Goal: Information Seeking & Learning: Learn about a topic

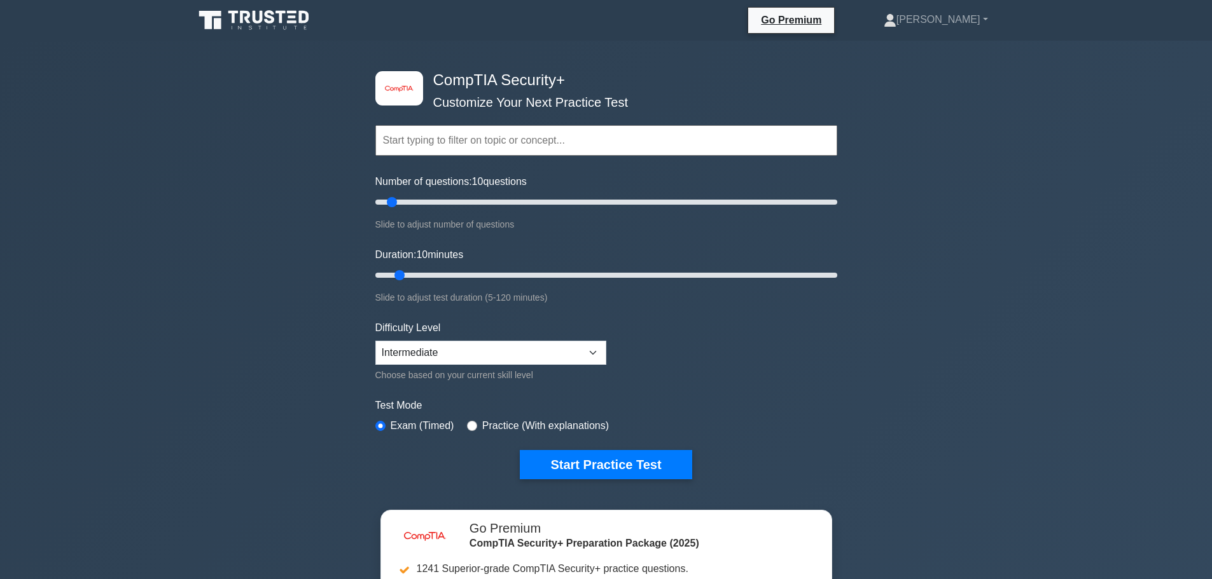
drag, startPoint x: 433, startPoint y: 117, endPoint x: 433, endPoint y: 135, distance: 17.8
click at [433, 121] on div "Topics Cryptography Identity and Access Management Risk Management Network Secu…" at bounding box center [606, 123] width 462 height 73
click at [433, 150] on input "text" at bounding box center [606, 140] width 462 height 31
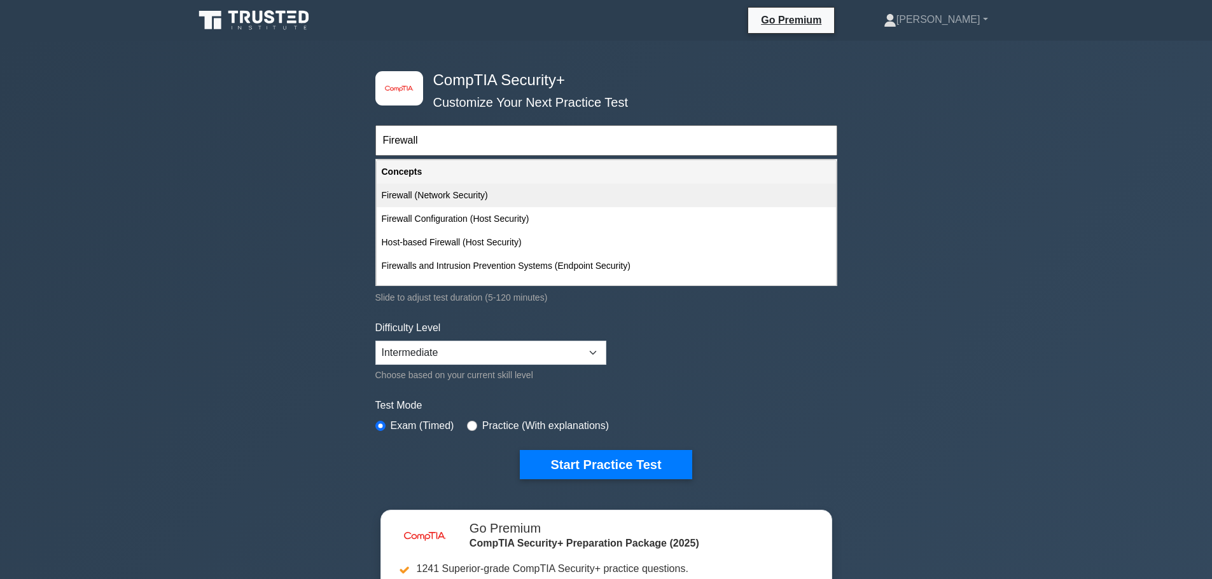
click at [476, 196] on div "Firewall (Network Security)" at bounding box center [606, 196] width 459 height 24
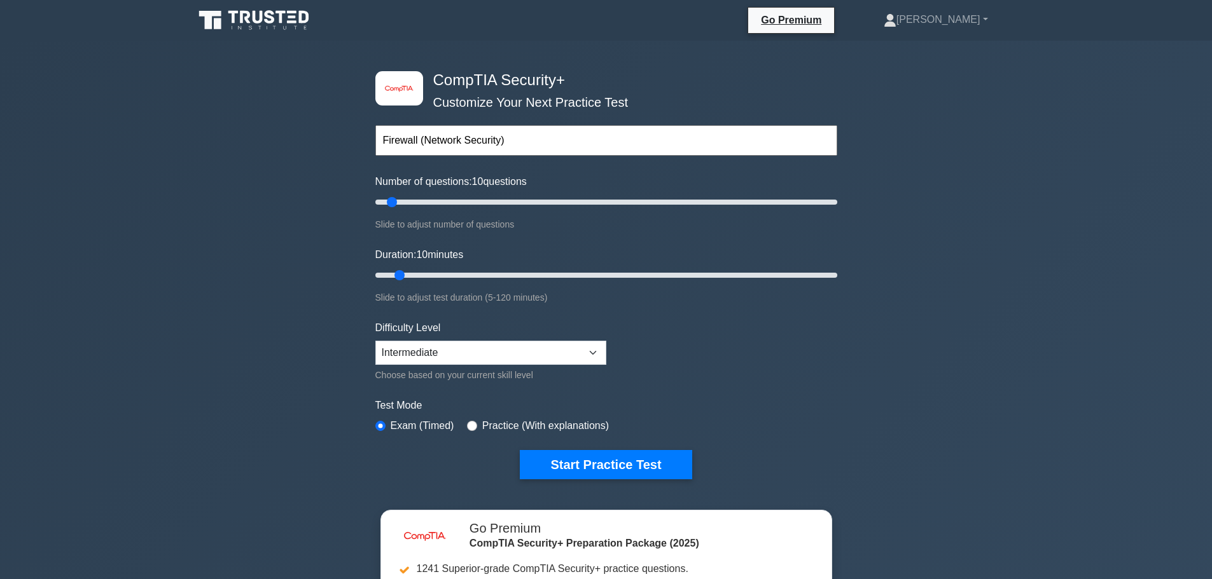
click at [516, 149] on input "Firewall (Network Security)" at bounding box center [606, 140] width 462 height 31
type input "Firewall (Network Security)"
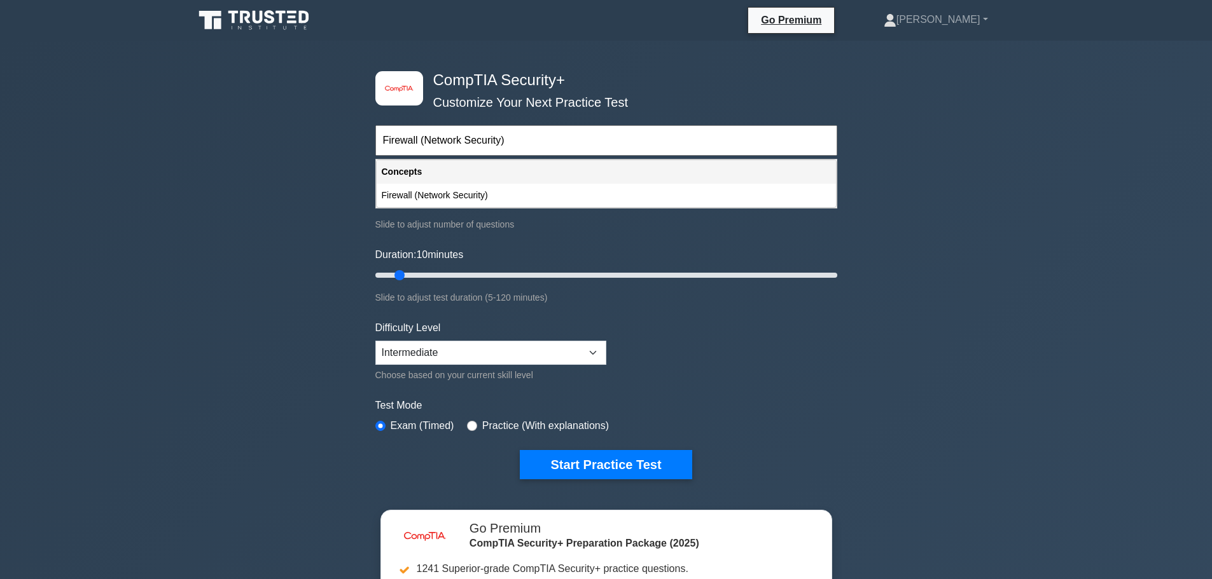
drag, startPoint x: 326, startPoint y: 204, endPoint x: 371, endPoint y: 200, distance: 44.7
click at [328, 204] on div "image/svg+xml CompTIA Security+ Customize Your Next Practice Test Firewall (Net…" at bounding box center [606, 403] width 1212 height 725
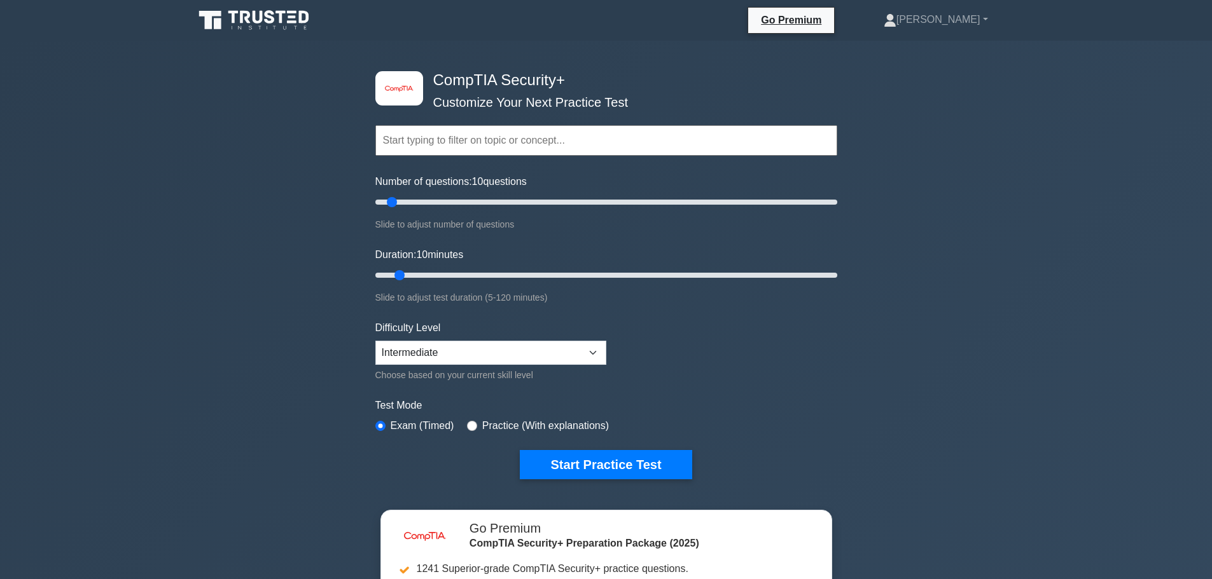
click at [477, 144] on input "text" at bounding box center [606, 140] width 462 height 31
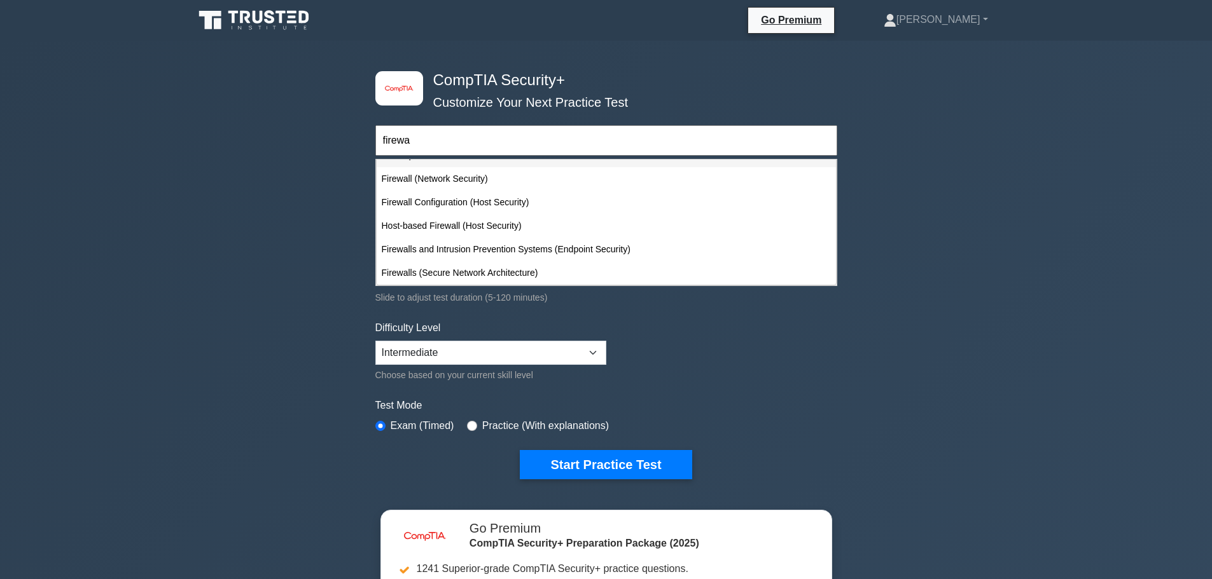
click at [461, 176] on div "Firewall (Network Security)" at bounding box center [606, 179] width 459 height 24
type input "Firewall (Network Security)"
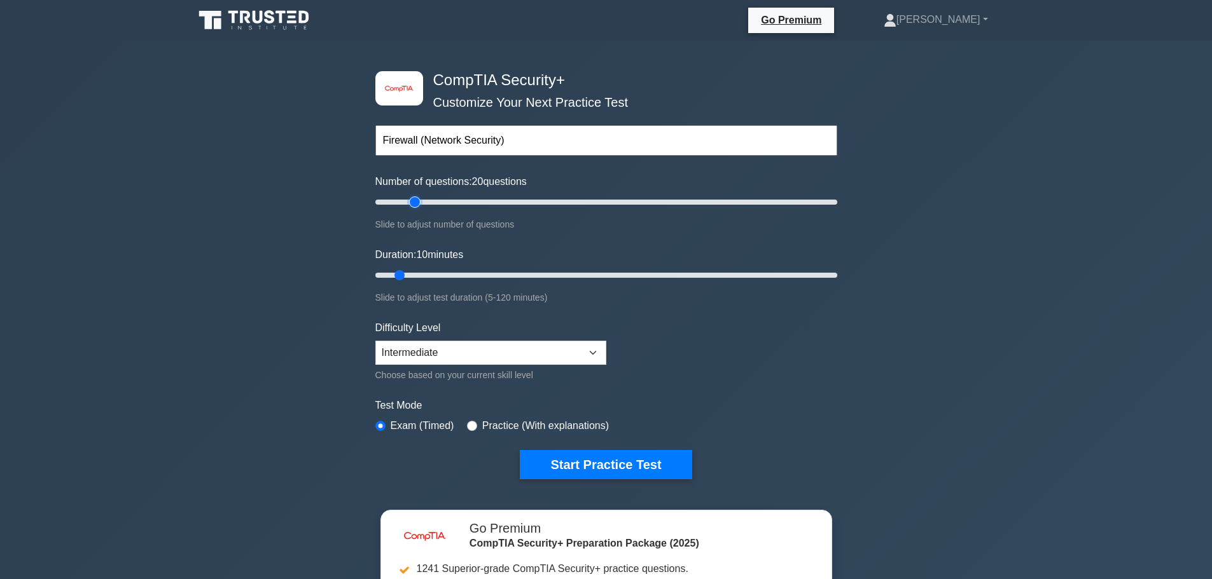
type input "20"
click at [419, 199] on input "Number of questions: 20 questions" at bounding box center [606, 202] width 462 height 15
click at [419, 276] on input "Duration: 10 minutes" at bounding box center [606, 275] width 462 height 15
type input "20"
click at [429, 275] on input "Duration: 15 minutes" at bounding box center [606, 275] width 462 height 15
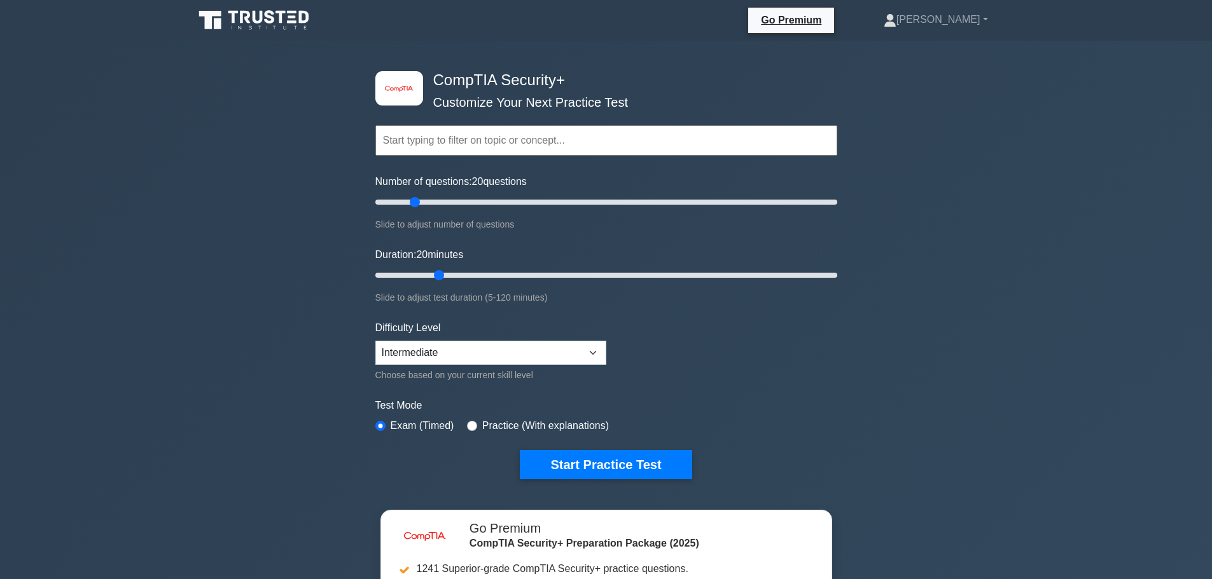
click at [444, 162] on form "Topics Cryptography Identity and Access Management Risk Management Network Secu…" at bounding box center [606, 283] width 462 height 393
click at [443, 144] on input "text" at bounding box center [606, 140] width 462 height 31
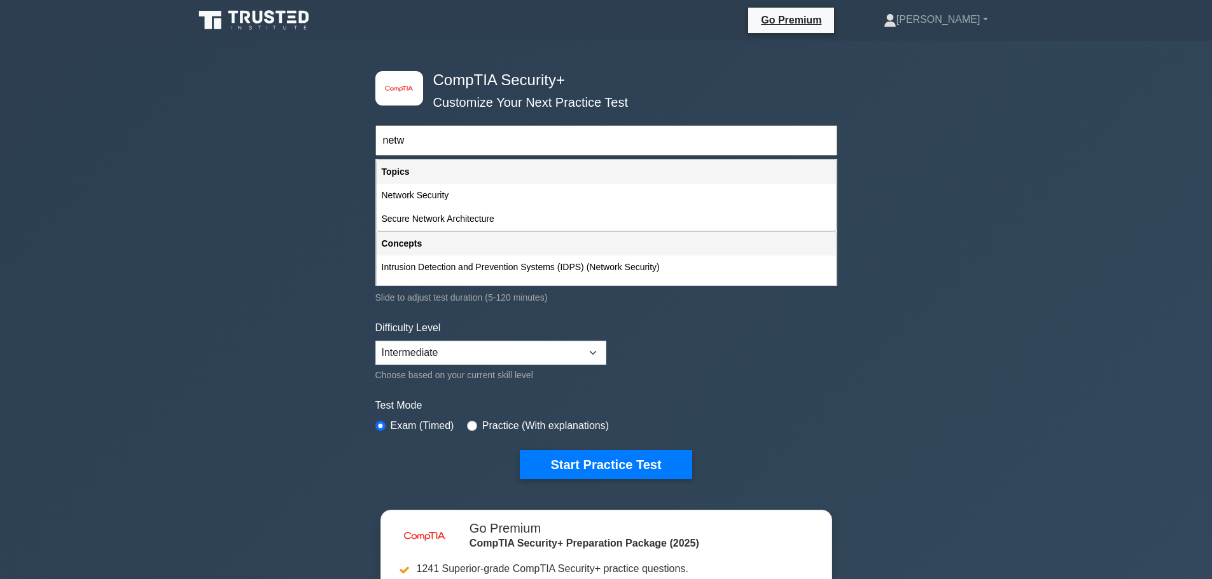
click at [436, 195] on div "Network Security" at bounding box center [606, 196] width 459 height 24
type input "Network Security"
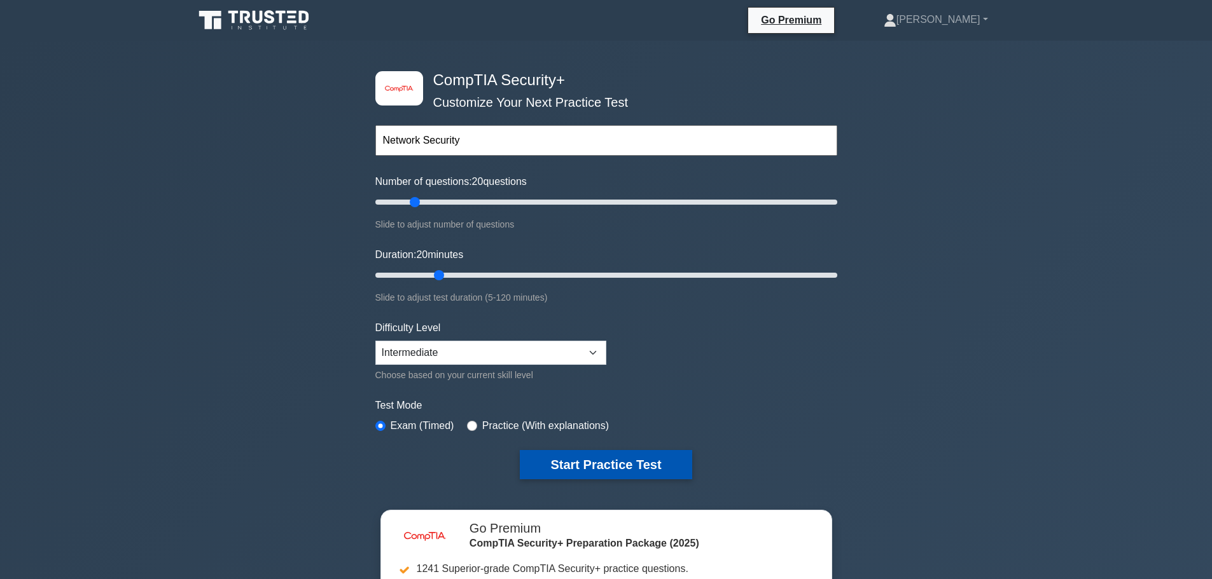
click at [530, 459] on button "Start Practice Test" at bounding box center [606, 464] width 172 height 29
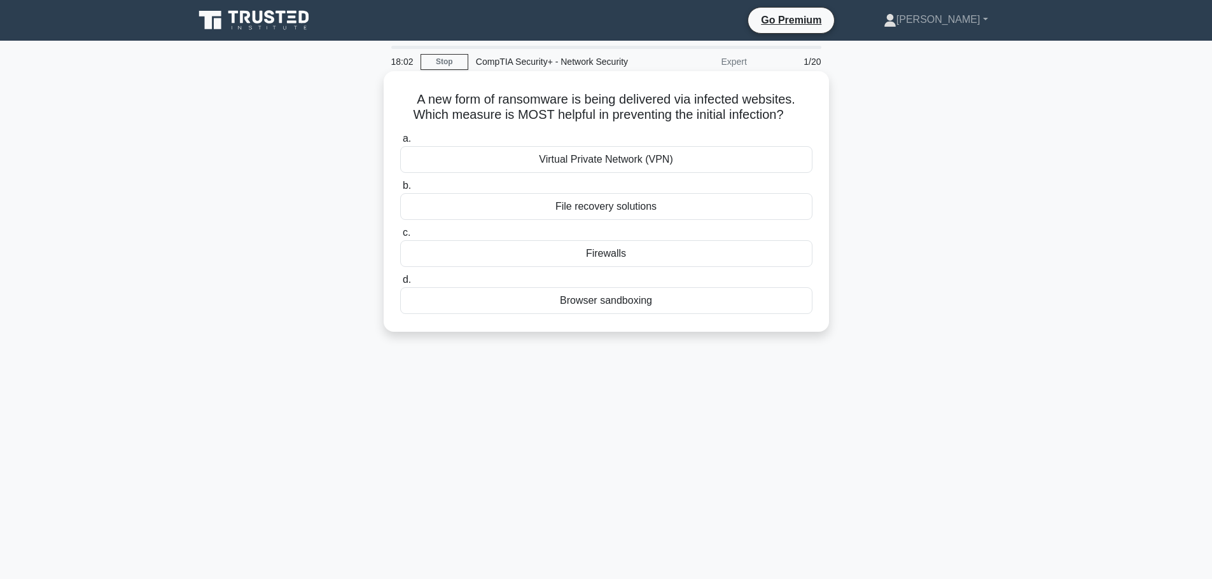
click at [527, 114] on h5 "A new form of ransomware is being delivered via infected websites. Which measur…" at bounding box center [606, 108] width 415 height 32
drag, startPoint x: 527, startPoint y: 114, endPoint x: 652, endPoint y: 120, distance: 125.5
click at [652, 120] on h5 "A new form of ransomware is being delivered via infected websites. Which measur…" at bounding box center [606, 108] width 415 height 32
click at [824, 120] on div "A new form of ransomware is being delivered via infected websites. Which measur…" at bounding box center [606, 201] width 445 height 261
click at [700, 251] on div "Firewalls" at bounding box center [606, 253] width 412 height 27
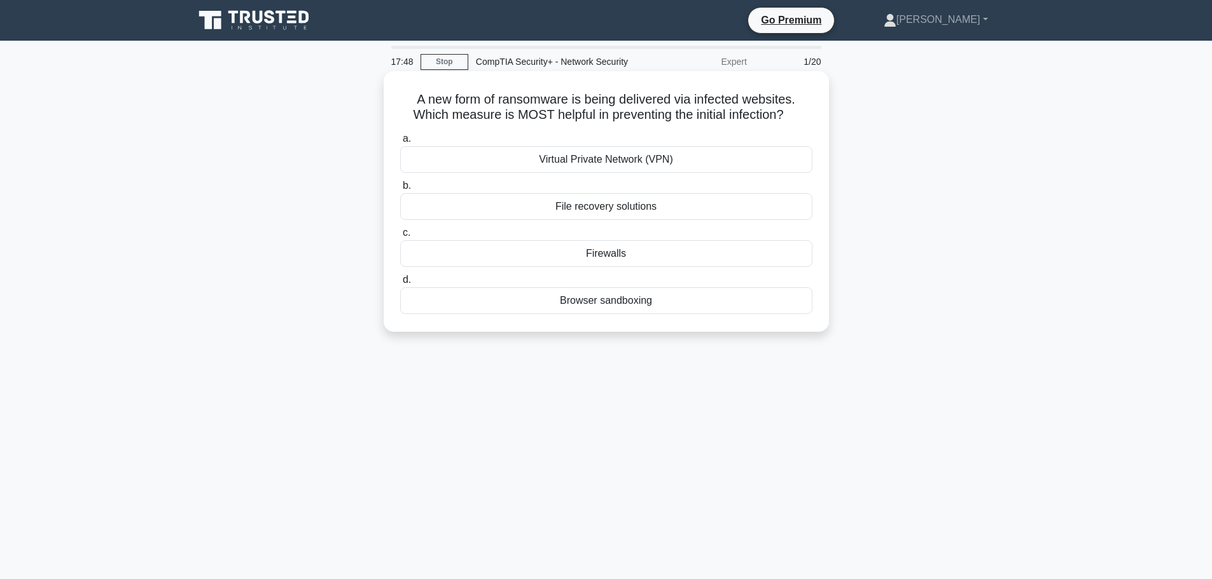
click at [400, 237] on input "c. Firewalls" at bounding box center [400, 233] width 0 height 8
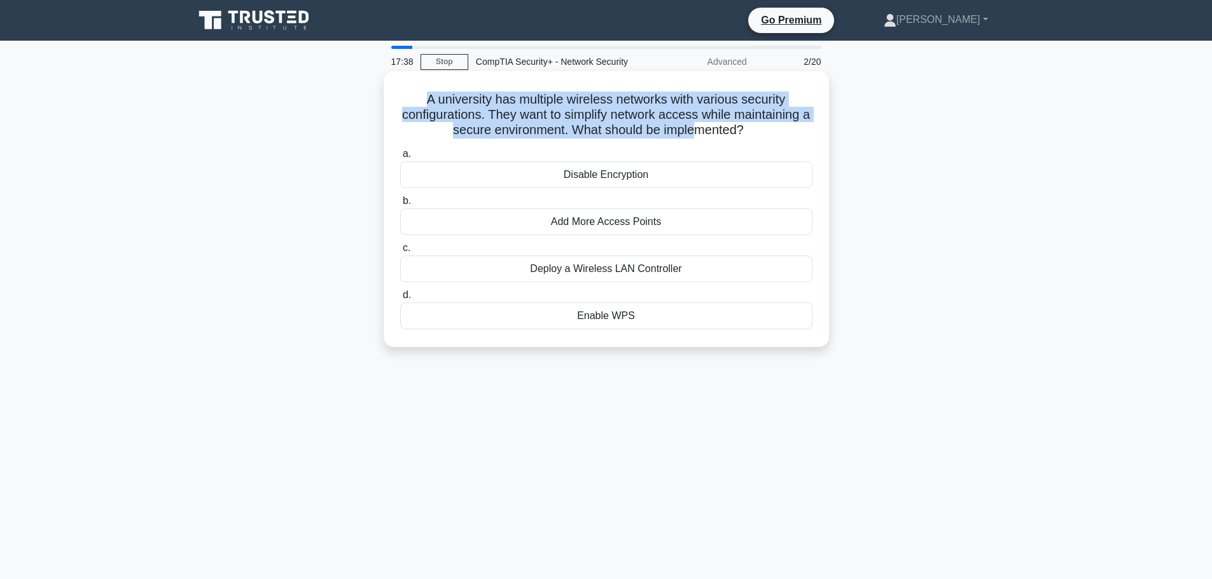
drag, startPoint x: 417, startPoint y: 96, endPoint x: 697, endPoint y: 133, distance: 282.3
click at [697, 133] on h5 "A university has multiple wireless networks with various security configuration…" at bounding box center [606, 115] width 415 height 47
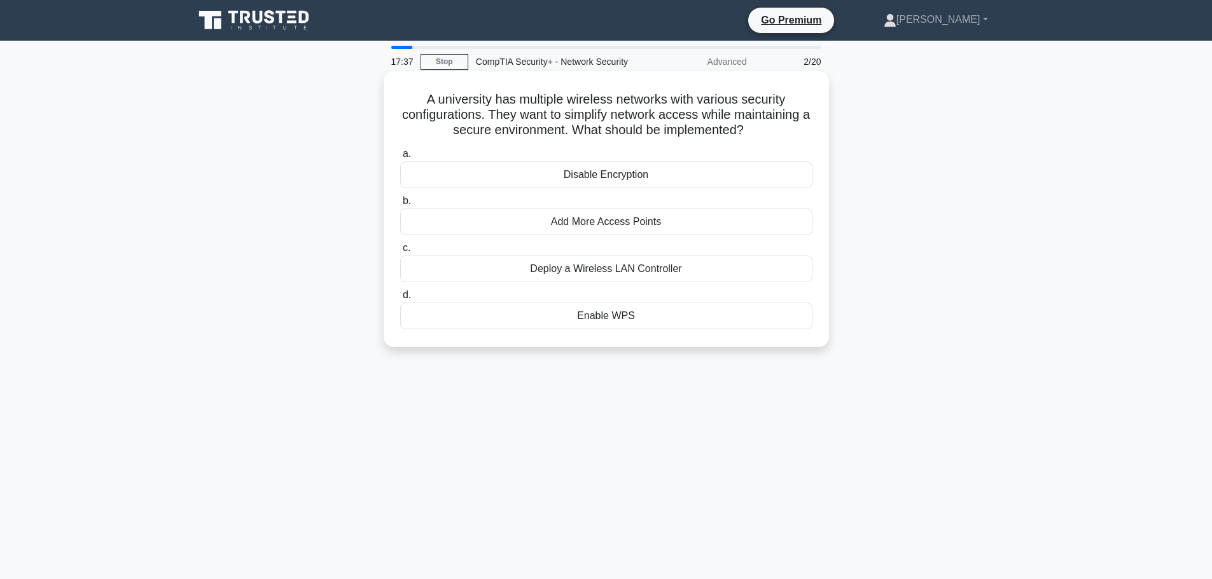
click at [713, 130] on h5 "A university has multiple wireless networks with various security configuration…" at bounding box center [606, 115] width 415 height 47
drag, startPoint x: 636, startPoint y: 310, endPoint x: 636, endPoint y: 318, distance: 8.3
click at [636, 318] on div "Enable WPS" at bounding box center [606, 316] width 412 height 27
click at [400, 300] on input "d. Enable WPS" at bounding box center [400, 295] width 0 height 8
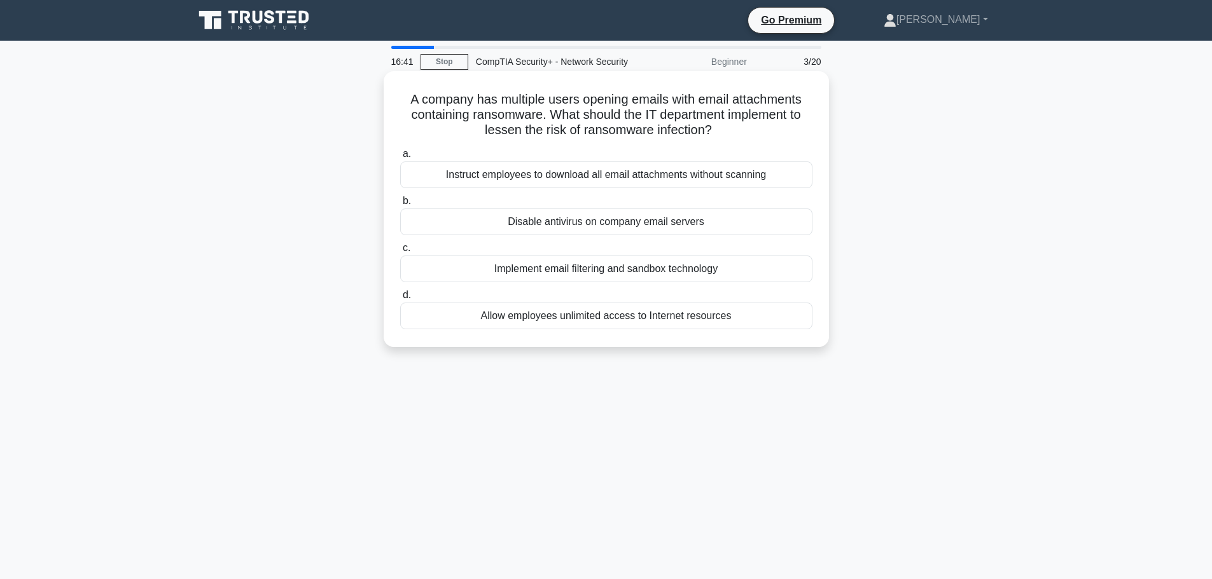
click at [573, 277] on div "Implement email filtering and sandbox technology" at bounding box center [606, 269] width 412 height 27
click at [572, 268] on div "Implement email filtering and sandbox technology" at bounding box center [606, 269] width 412 height 27
click at [400, 253] on input "c. Implement email filtering and sandbox technology" at bounding box center [400, 248] width 0 height 8
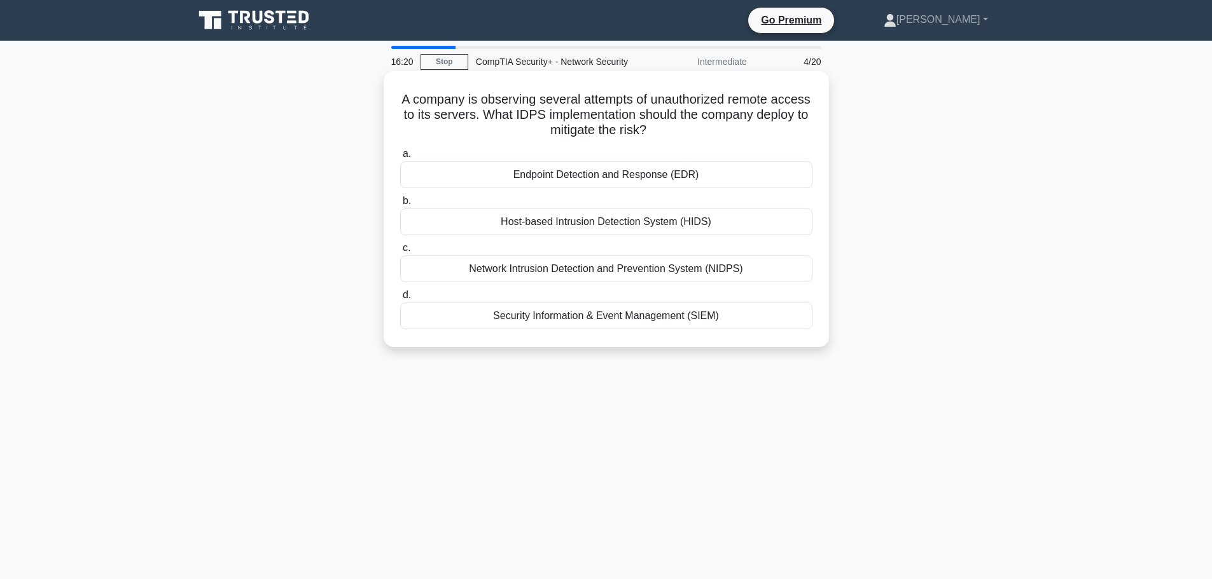
click at [637, 267] on div "Network Intrusion Detection and Prevention System (NIDPS)" at bounding box center [606, 269] width 412 height 27
click at [400, 253] on input "c. Network Intrusion Detection and Prevention System (NIDPS)" at bounding box center [400, 248] width 0 height 8
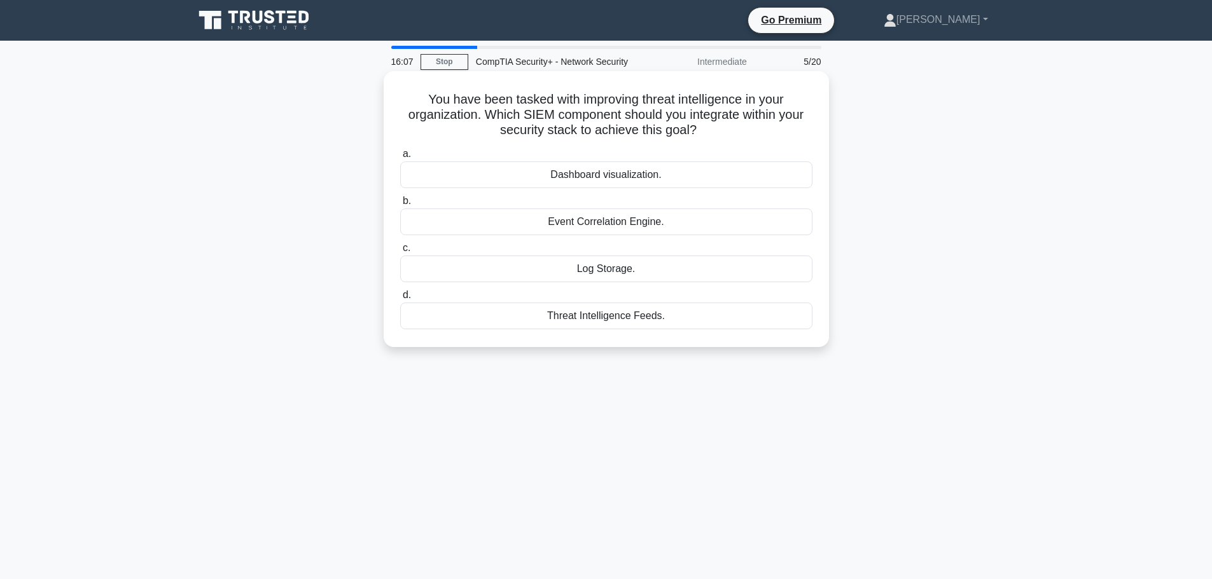
click at [620, 321] on div "Threat Intelligence Feeds." at bounding box center [606, 316] width 412 height 27
click at [400, 300] on input "d. Threat Intelligence Feeds." at bounding box center [400, 295] width 0 height 8
click at [530, 134] on h5 "An organization needs a NAC solution that can detect and limit access to device…" at bounding box center [606, 115] width 415 height 47
drag, startPoint x: 530, startPoint y: 134, endPoint x: 739, endPoint y: 131, distance: 209.3
click at [739, 131] on h5 "An organization needs a NAC solution that can detect and limit access to device…" at bounding box center [606, 115] width 415 height 47
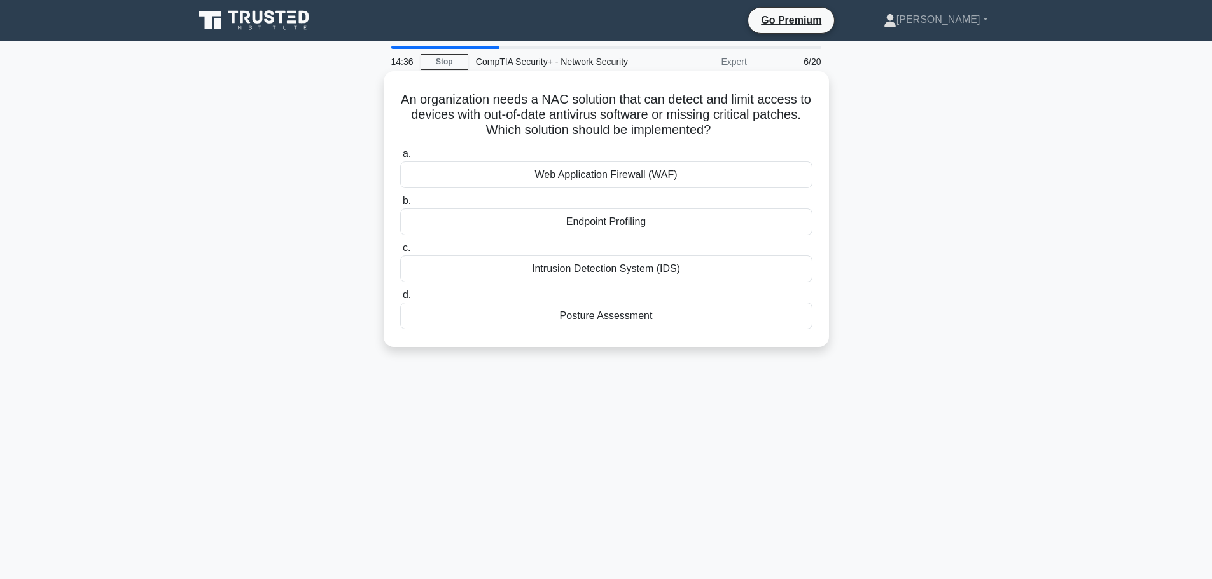
click at [726, 130] on icon ".spinner_0XTQ{transform-origin:center;animation:spinner_y6GP .75s linear infini…" at bounding box center [718, 130] width 15 height 15
drag, startPoint x: 740, startPoint y: 412, endPoint x: 375, endPoint y: 90, distance: 486.7
click at [373, 88] on div "13:43 Stop CompTIA Security+ - Network Security Expert 6/20 An organization nee…" at bounding box center [606, 364] width 840 height 636
click at [613, 171] on div "Web Application Firewall (WAF)" at bounding box center [606, 175] width 412 height 27
click at [400, 158] on input "a. Web Application Firewall (WAF)" at bounding box center [400, 154] width 0 height 8
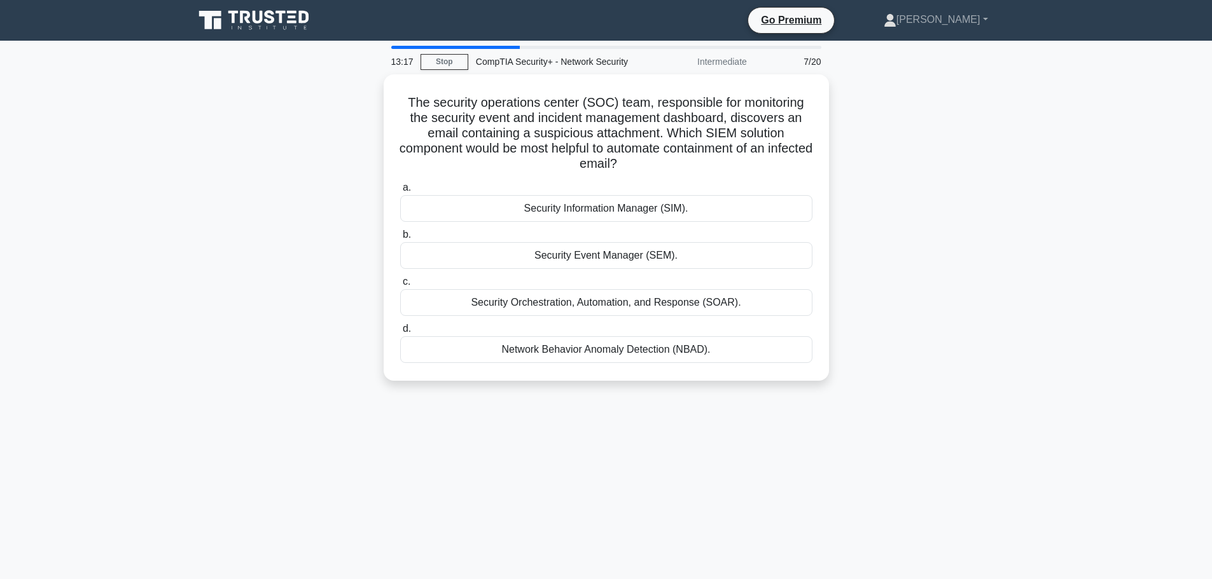
click at [948, 197] on div "The security operations center (SOC) team, responsible for monitoring the secur…" at bounding box center [606, 235] width 840 height 322
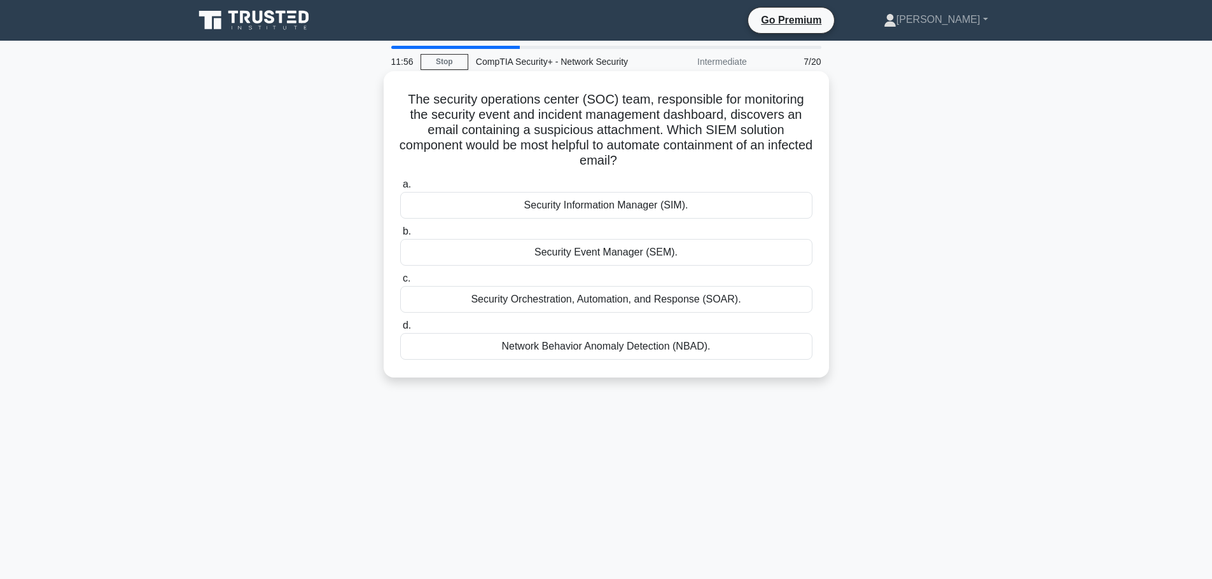
click at [649, 303] on div "Security Orchestration, Automation, and Response (SOAR)." at bounding box center [606, 299] width 412 height 27
click at [400, 283] on input "c. Security Orchestration, Automation, and Response (SOAR)." at bounding box center [400, 279] width 0 height 8
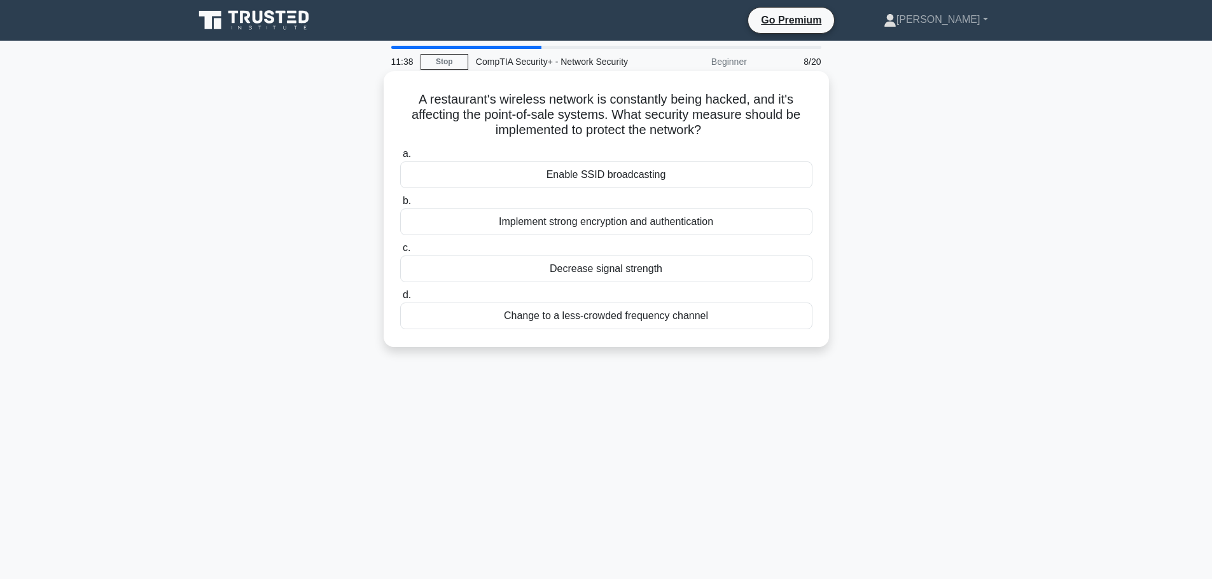
click at [733, 218] on div "Implement strong encryption and authentication" at bounding box center [606, 222] width 412 height 27
click at [400, 205] on input "b. Implement strong encryption and authentication" at bounding box center [400, 201] width 0 height 8
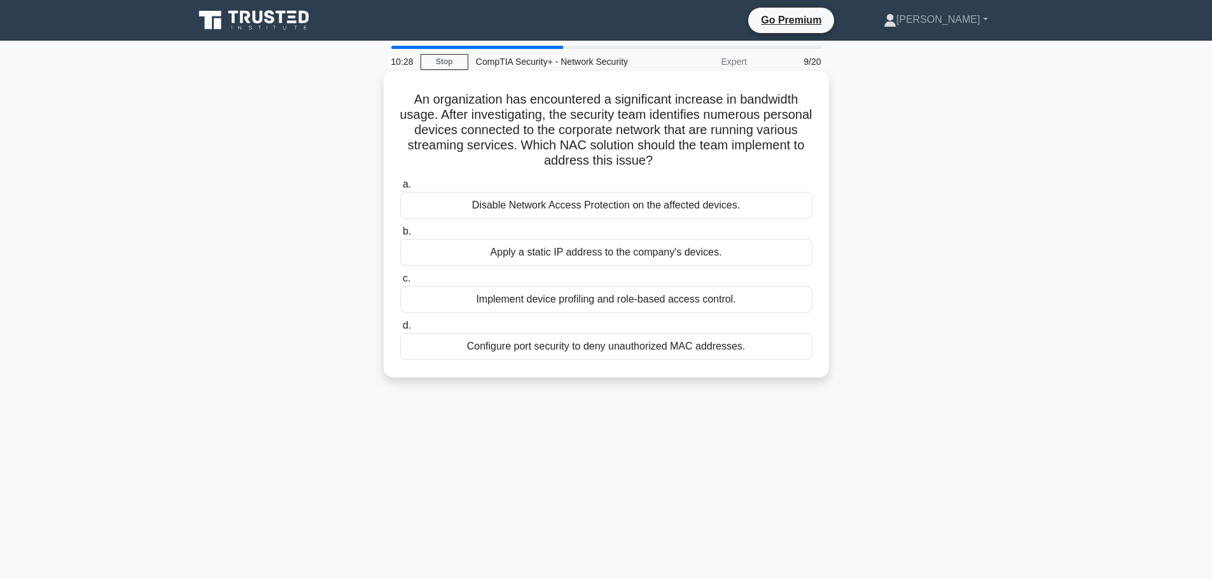
click at [581, 307] on div "Implement device profiling and role-based access control." at bounding box center [606, 299] width 412 height 27
click at [400, 283] on input "c. Implement device profiling and role-based access control." at bounding box center [400, 279] width 0 height 8
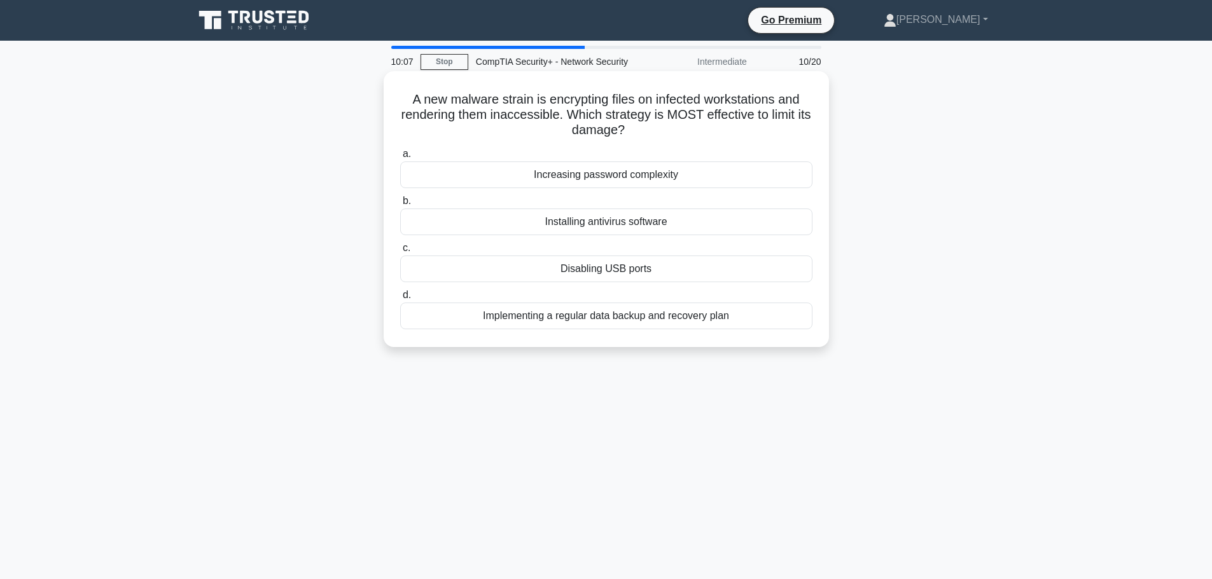
click at [802, 104] on h5 "A new malware strain is encrypting files on infected workstations and rendering…" at bounding box center [606, 115] width 415 height 47
click at [835, 132] on div "A new malware strain is encrypting files on infected workstations and rendering…" at bounding box center [606, 219] width 840 height 291
click at [711, 317] on div "Implementing a regular data backup and recovery plan" at bounding box center [606, 316] width 412 height 27
click at [400, 300] on input "d. Implementing a regular data backup and recovery plan" at bounding box center [400, 295] width 0 height 8
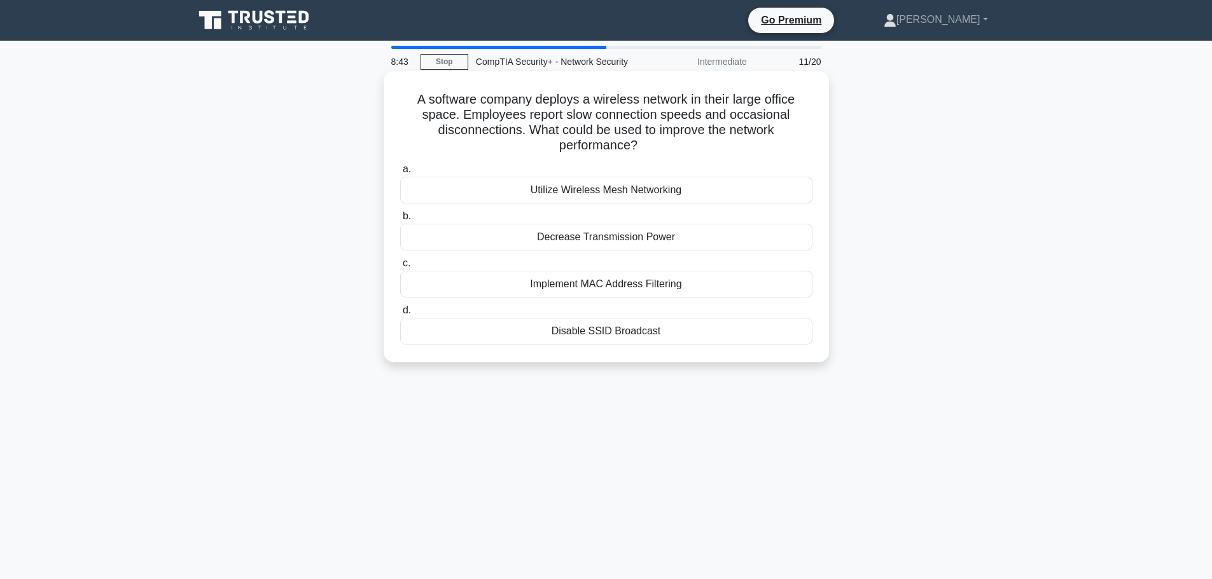
click at [665, 194] on div "Utilize Wireless Mesh Networking" at bounding box center [606, 190] width 412 height 27
click at [400, 174] on input "a. Utilize Wireless Mesh Networking" at bounding box center [400, 169] width 0 height 8
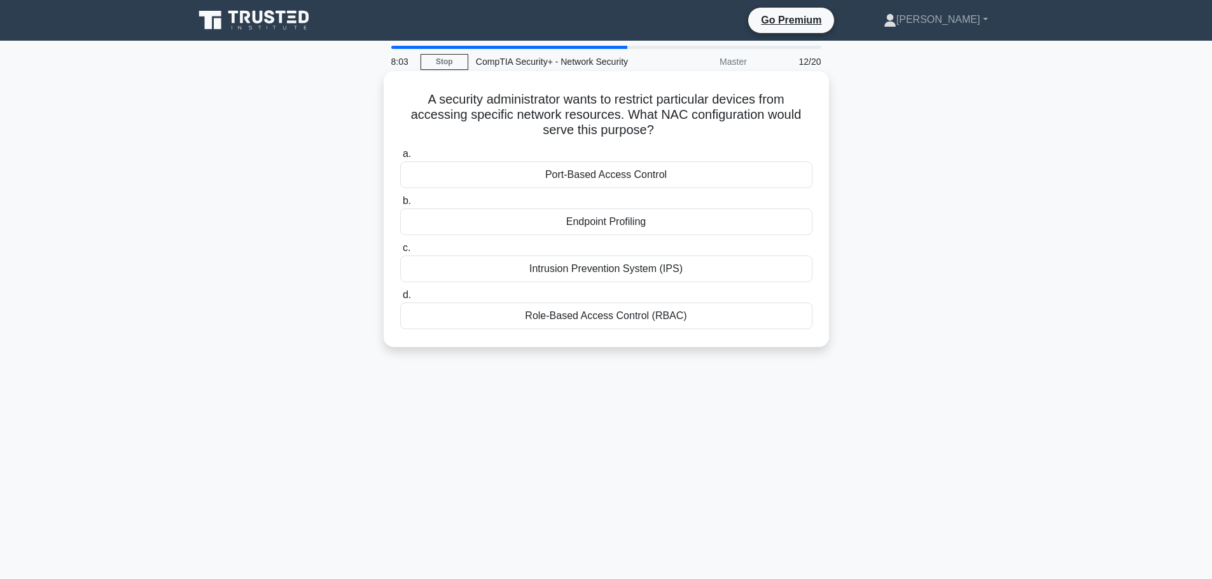
click at [500, 219] on div "Endpoint Profiling" at bounding box center [606, 222] width 412 height 27
click at [400, 205] on input "b. Endpoint Profiling" at bounding box center [400, 201] width 0 height 8
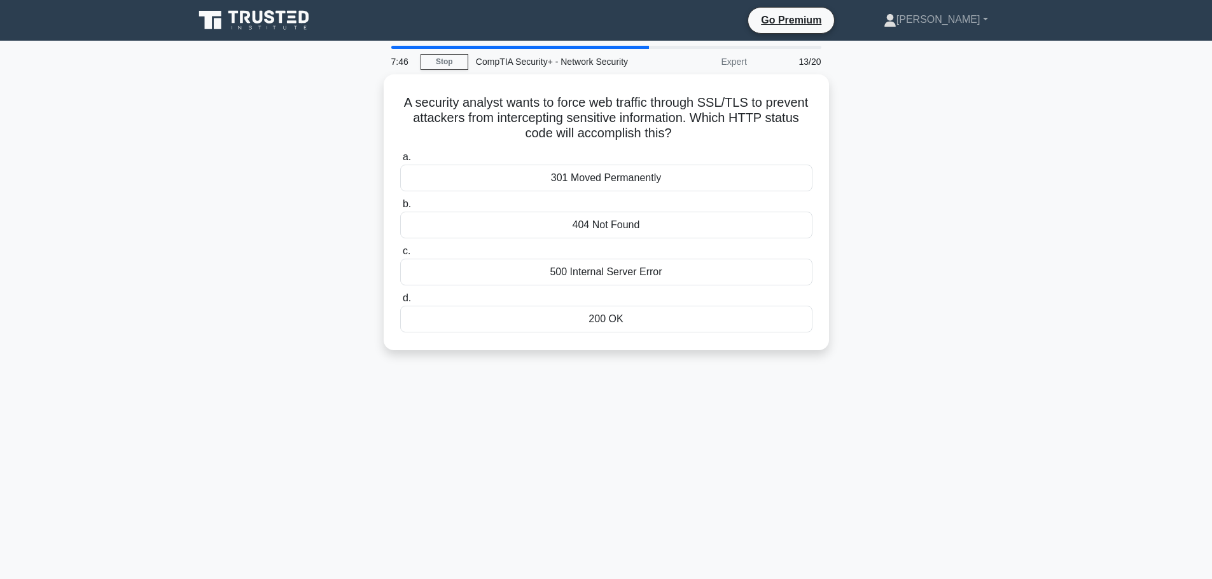
drag, startPoint x: 678, startPoint y: 373, endPoint x: 364, endPoint y: 98, distance: 417.4
click at [364, 98] on div "7:46 Stop CompTIA Security+ - Network Security Expert 13/20 A security analyst …" at bounding box center [606, 364] width 840 height 636
click at [887, 179] on div "A security analyst wants to force web traffic through SSL/TLS to prevent attack…" at bounding box center [606, 219] width 840 height 291
click at [761, 116] on h5 "A security analyst wants to force web traffic through SSL/TLS to prevent attack…" at bounding box center [606, 115] width 415 height 47
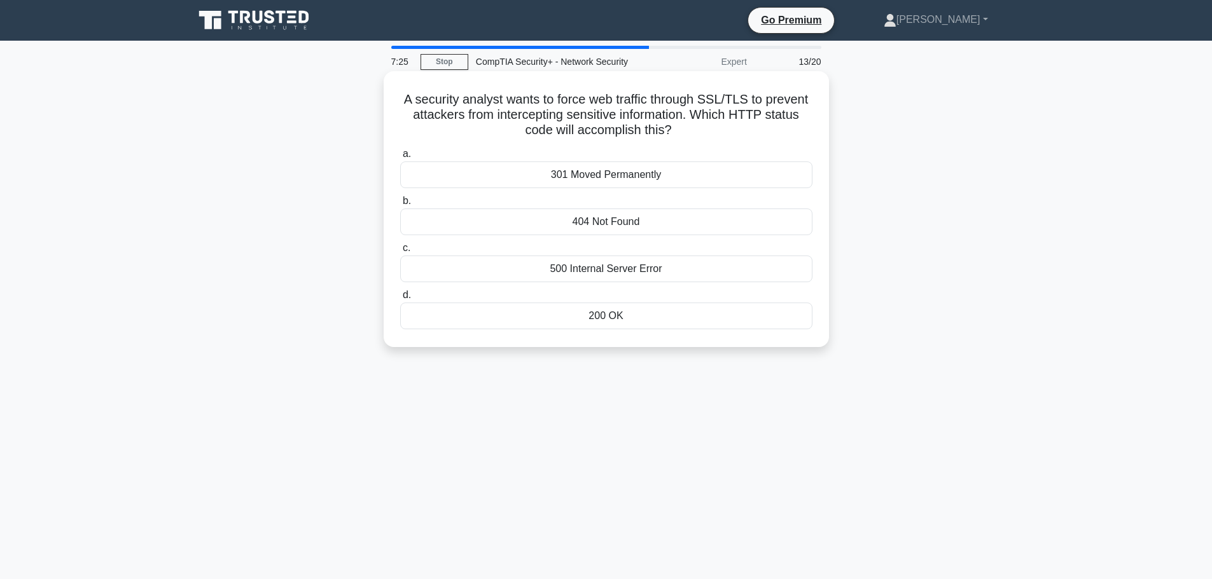
click at [749, 132] on h5 "A security analyst wants to force web traffic through SSL/TLS to prevent attack…" at bounding box center [606, 115] width 415 height 47
click at [622, 323] on div "200 OK" at bounding box center [606, 316] width 412 height 27
click at [400, 300] on input "d. 200 OK" at bounding box center [400, 295] width 0 height 8
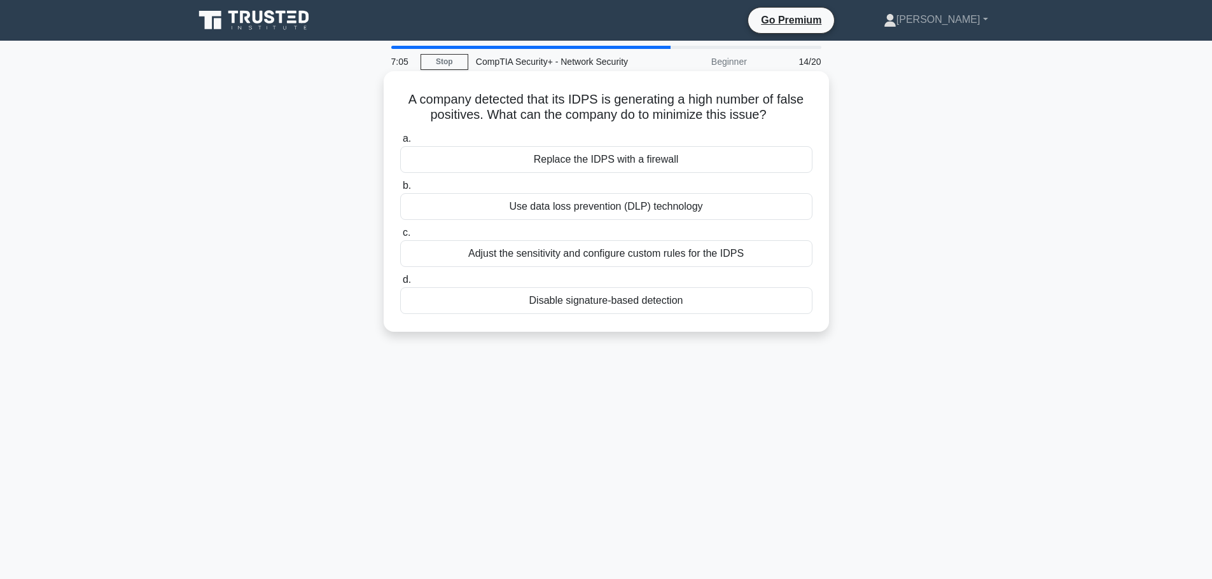
click at [656, 256] on div "Adjust the sensitivity and configure custom rules for the IDPS" at bounding box center [606, 253] width 412 height 27
click at [400, 237] on input "c. Adjust the sensitivity and configure custom rules for the IDPS" at bounding box center [400, 233] width 0 height 8
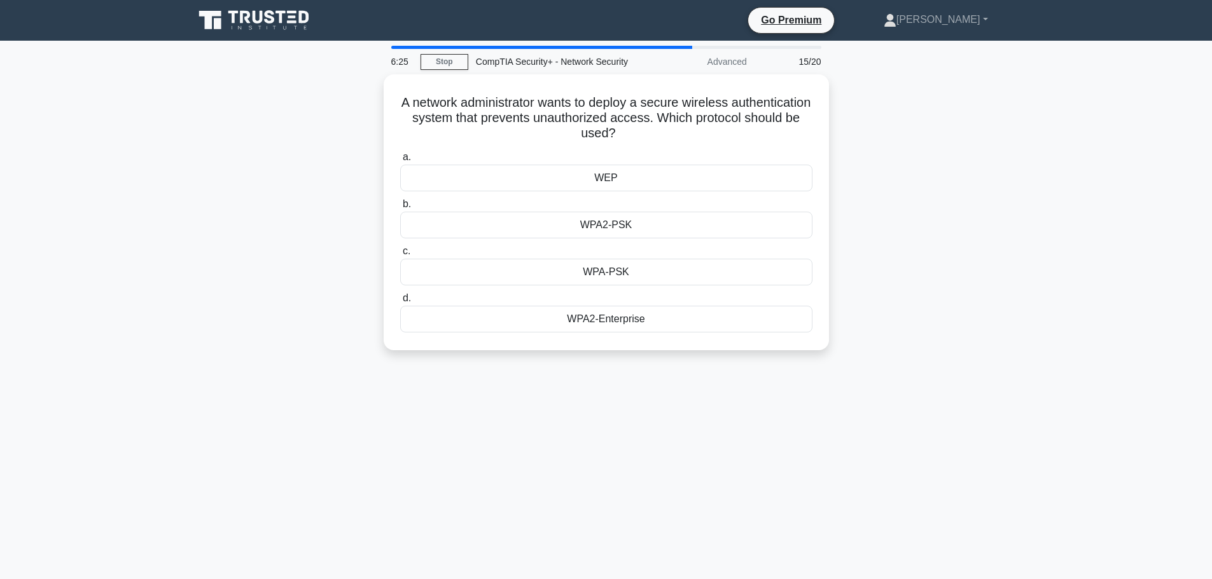
drag, startPoint x: 588, startPoint y: 475, endPoint x: 572, endPoint y: 459, distance: 22.5
click at [588, 475] on div "6:25 Stop CompTIA Security+ - Network Security Advanced 15/20 A network adminis…" at bounding box center [606, 364] width 840 height 636
click at [649, 226] on div "WPA2-PSK" at bounding box center [606, 222] width 412 height 27
click at [400, 205] on input "b. WPA2-PSK" at bounding box center [400, 201] width 0 height 8
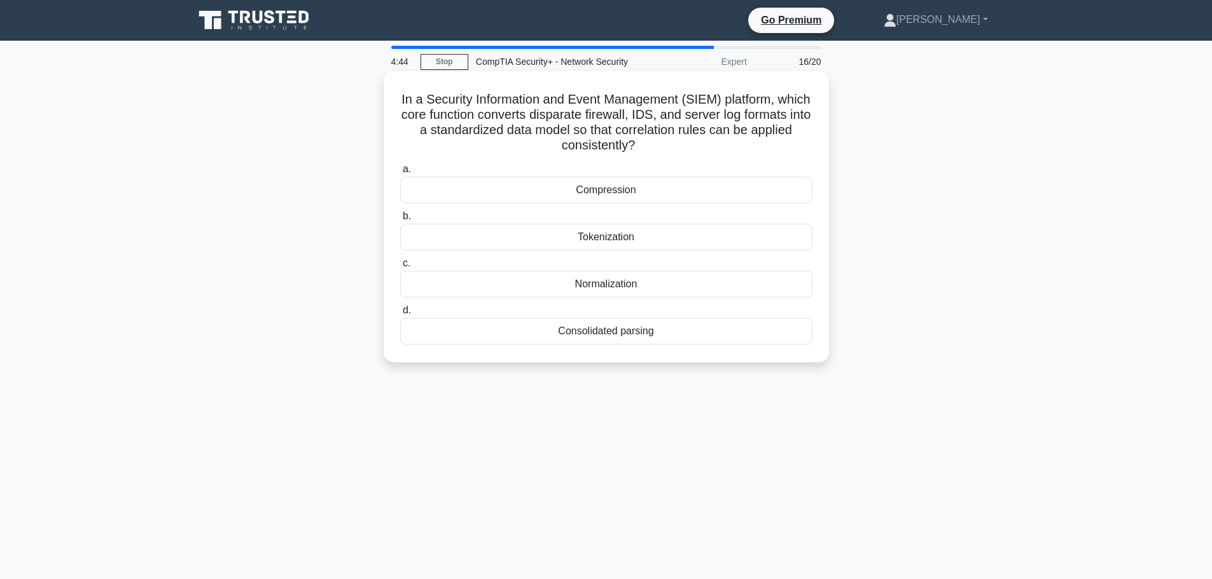
click at [666, 293] on div "Normalization" at bounding box center [606, 284] width 412 height 27
click at [400, 268] on input "c. Normalization" at bounding box center [400, 264] width 0 height 8
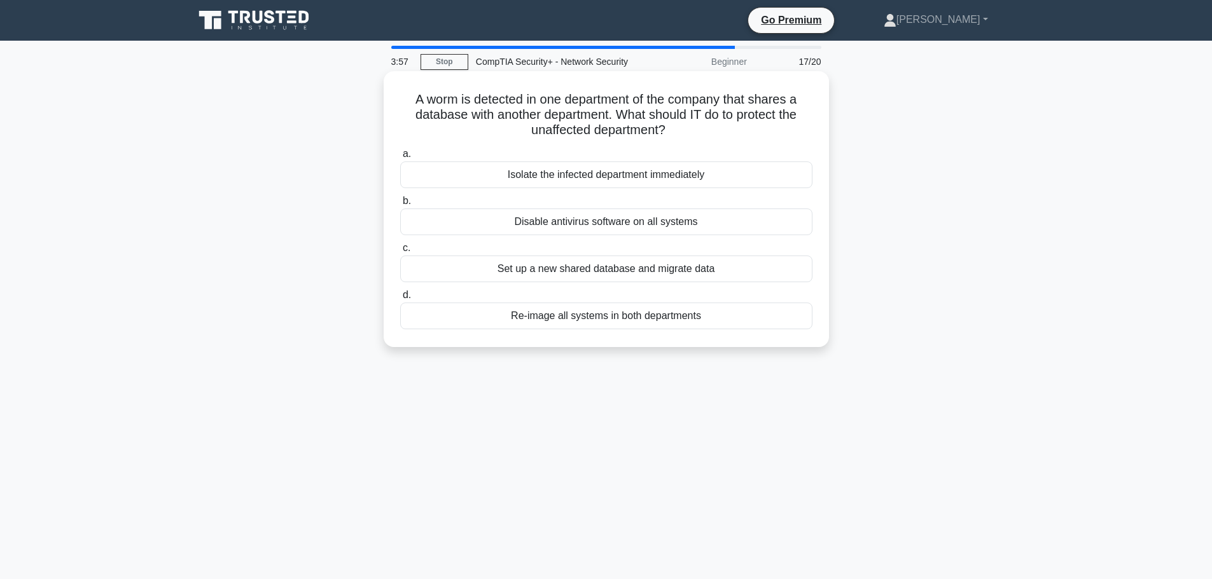
click at [663, 175] on div "Isolate the infected department immediately" at bounding box center [606, 175] width 412 height 27
click at [400, 158] on input "a. Isolate the infected department immediately" at bounding box center [400, 154] width 0 height 8
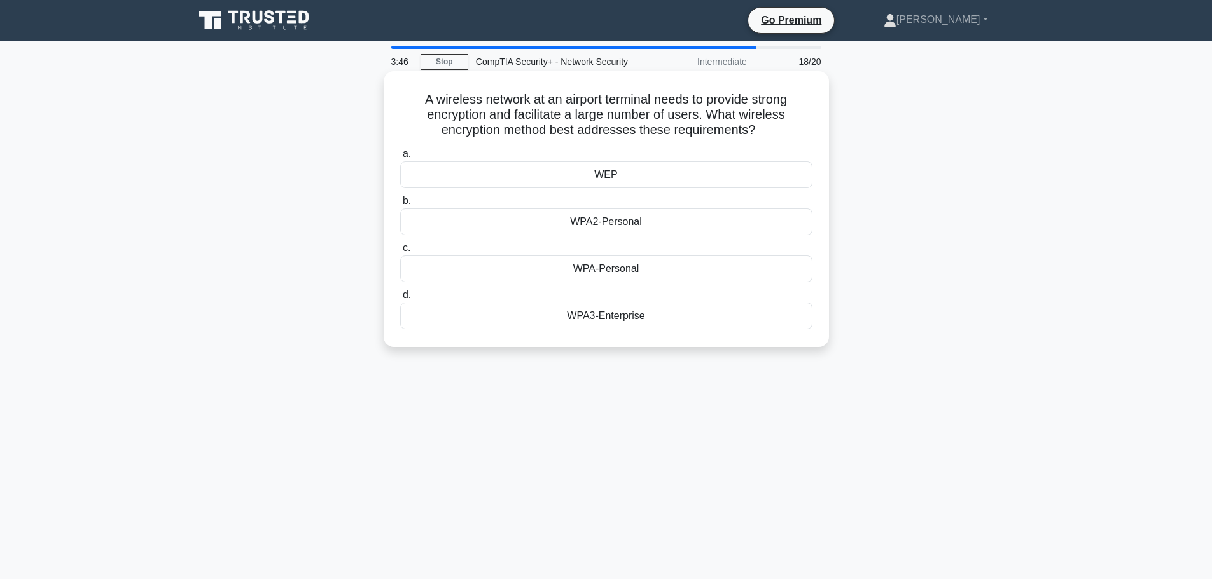
click at [621, 324] on div "WPA3-Enterprise" at bounding box center [606, 316] width 412 height 27
click at [400, 300] on input "d. WPA3-Enterprise" at bounding box center [400, 295] width 0 height 8
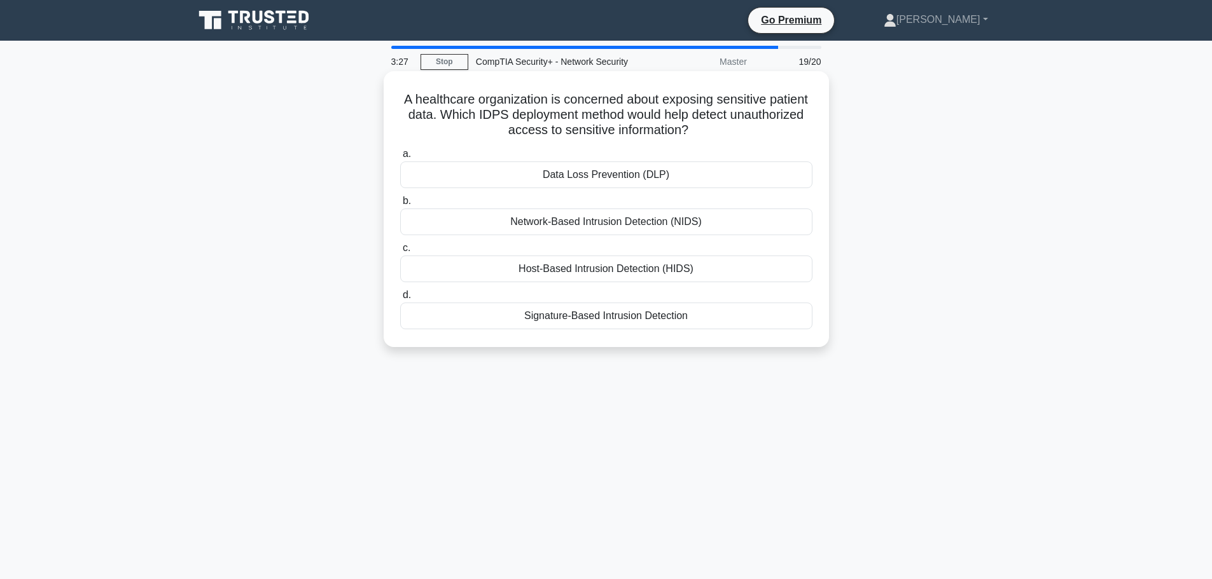
click at [698, 179] on div "Data Loss Prevention (DLP)" at bounding box center [606, 175] width 412 height 27
click at [400, 158] on input "a. Data Loss Prevention (DLP)" at bounding box center [400, 154] width 0 height 8
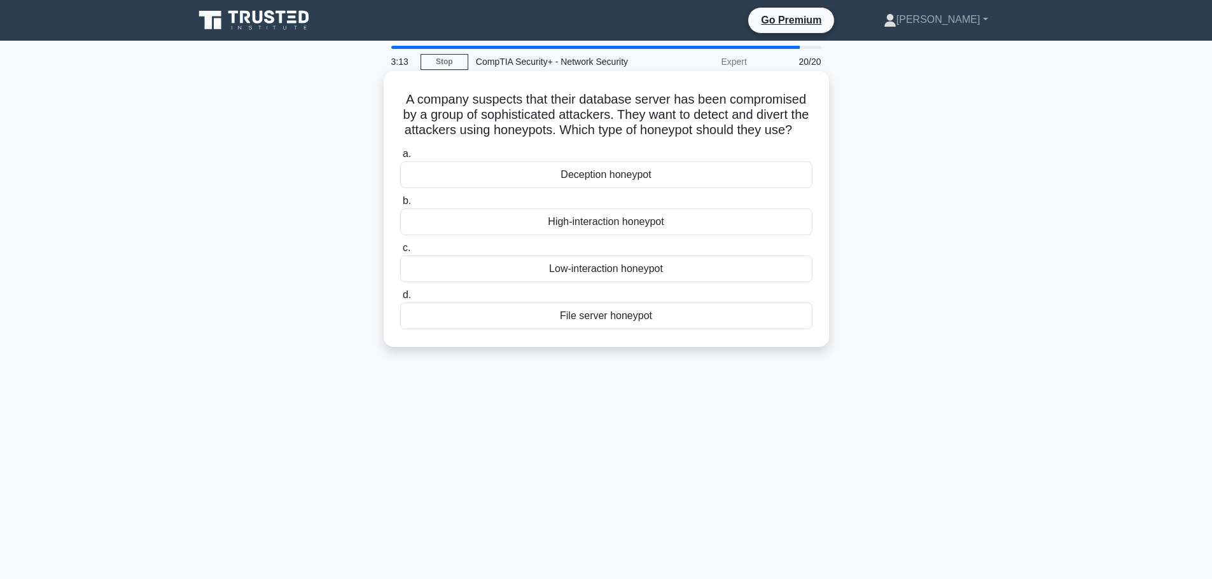
click at [657, 232] on div "High-interaction honeypot" at bounding box center [606, 222] width 412 height 27
click at [400, 205] on input "b. High-interaction honeypot" at bounding box center [400, 201] width 0 height 8
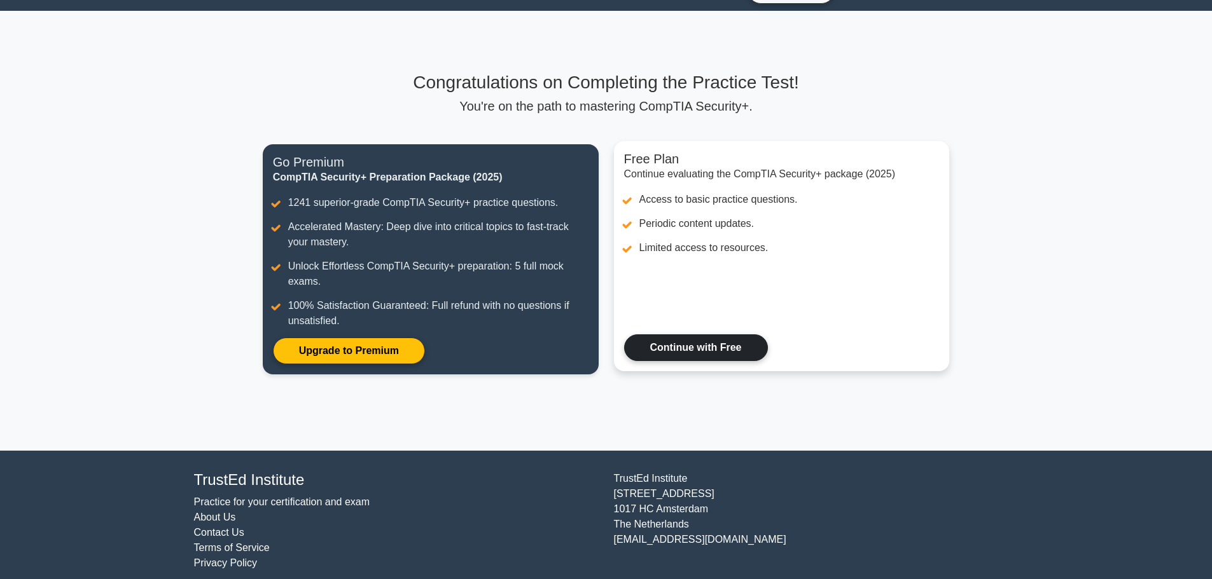
scroll to position [42, 0]
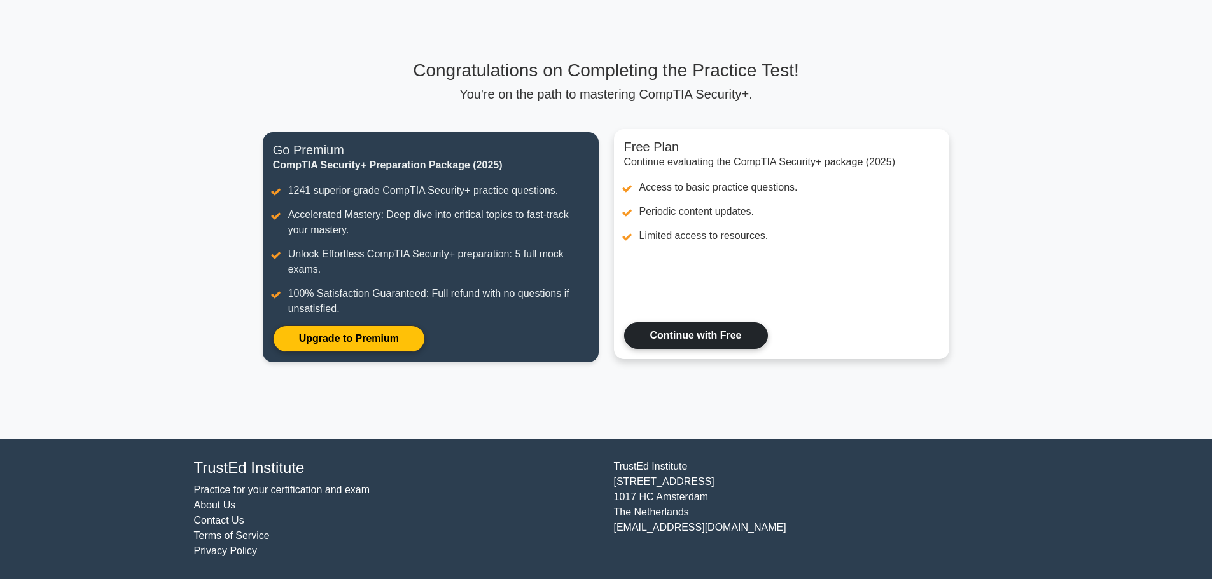
click at [651, 330] on link "Continue with Free" at bounding box center [696, 335] width 144 height 27
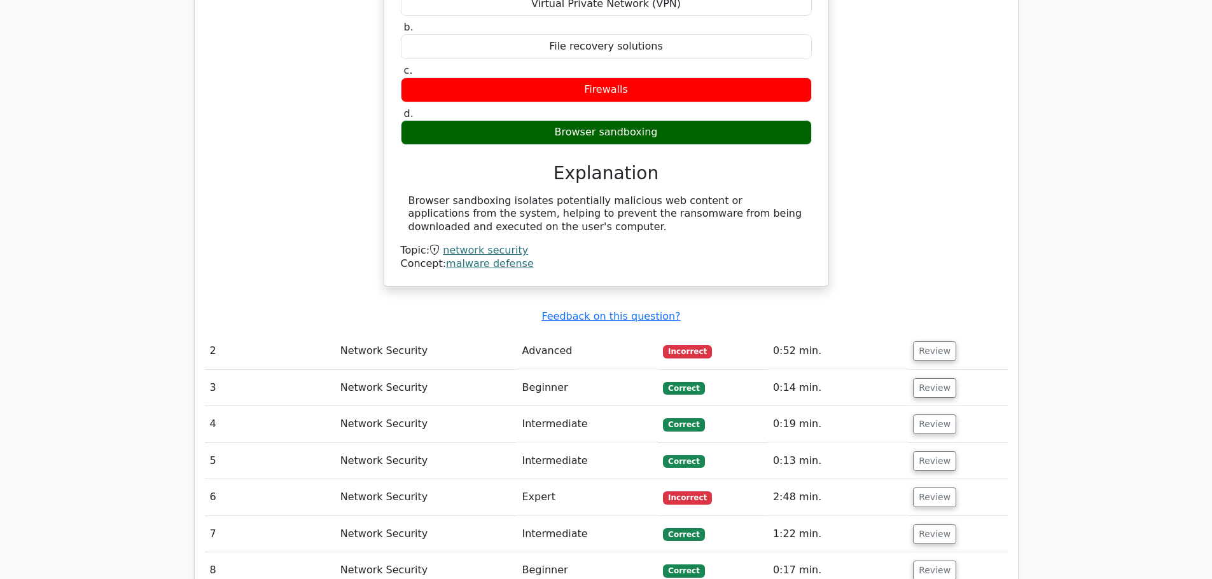
scroll to position [1081, 0]
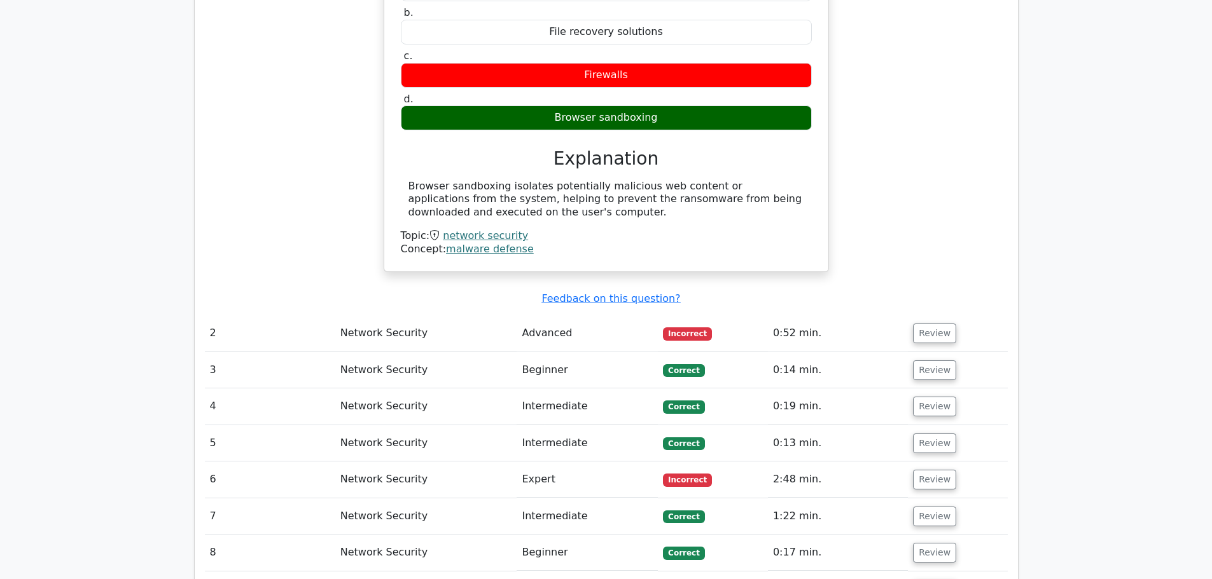
click at [468, 315] on td "Network Security" at bounding box center [426, 333] width 182 height 36
click at [468, 352] on td "Network Security" at bounding box center [426, 370] width 182 height 36
click at [919, 324] on button "Review" at bounding box center [934, 334] width 43 height 20
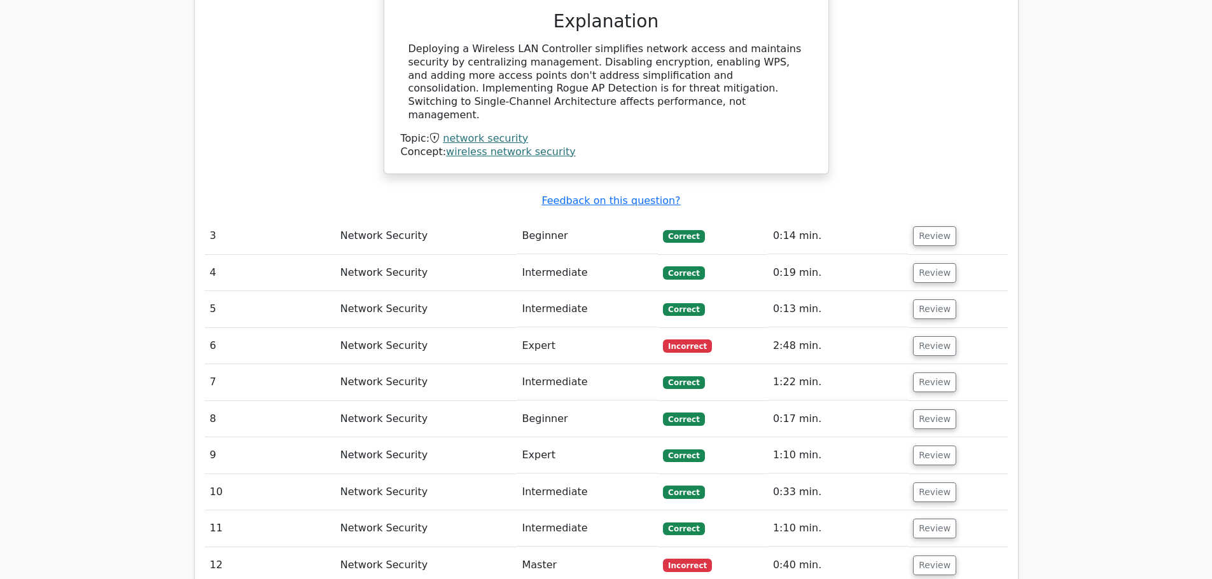
scroll to position [1717, 0]
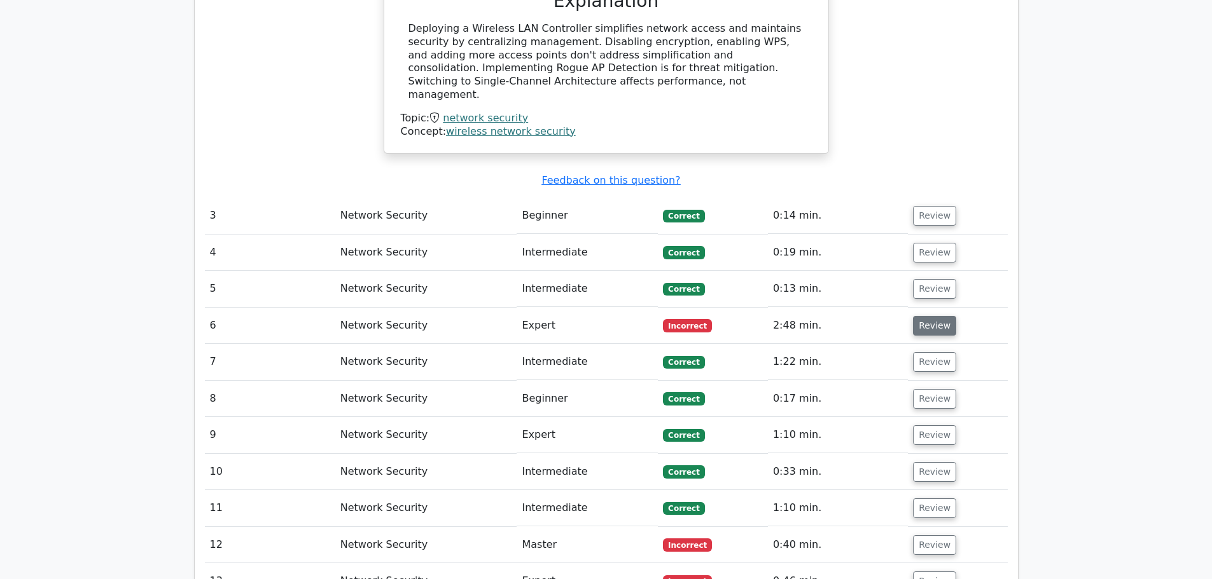
click at [927, 316] on button "Review" at bounding box center [934, 326] width 43 height 20
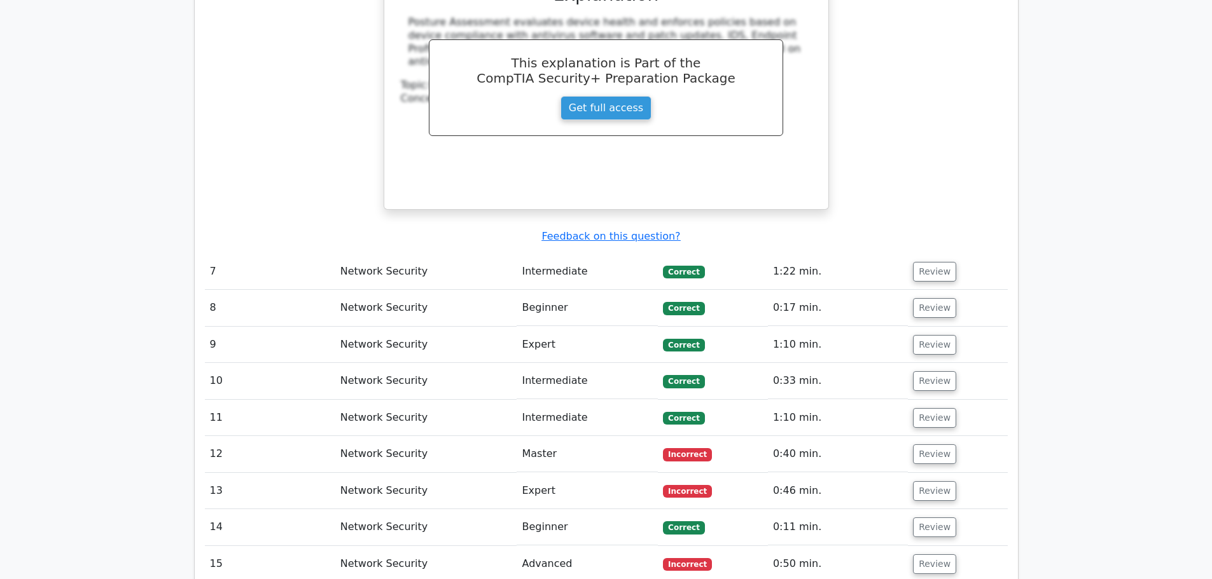
scroll to position [2353, 0]
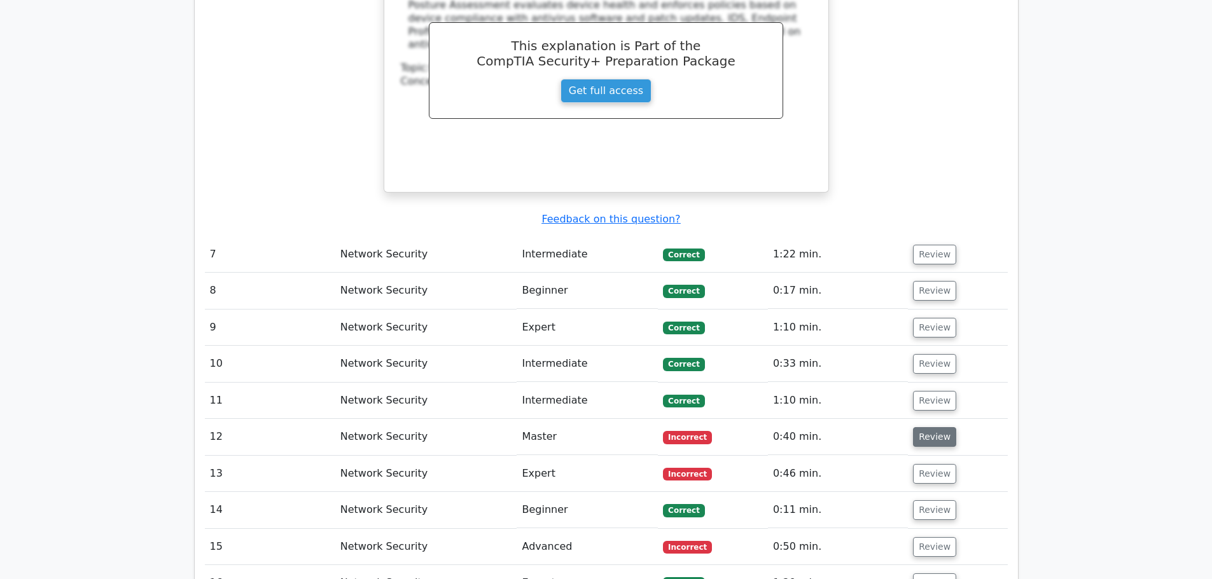
click at [925, 427] on button "Review" at bounding box center [934, 437] width 43 height 20
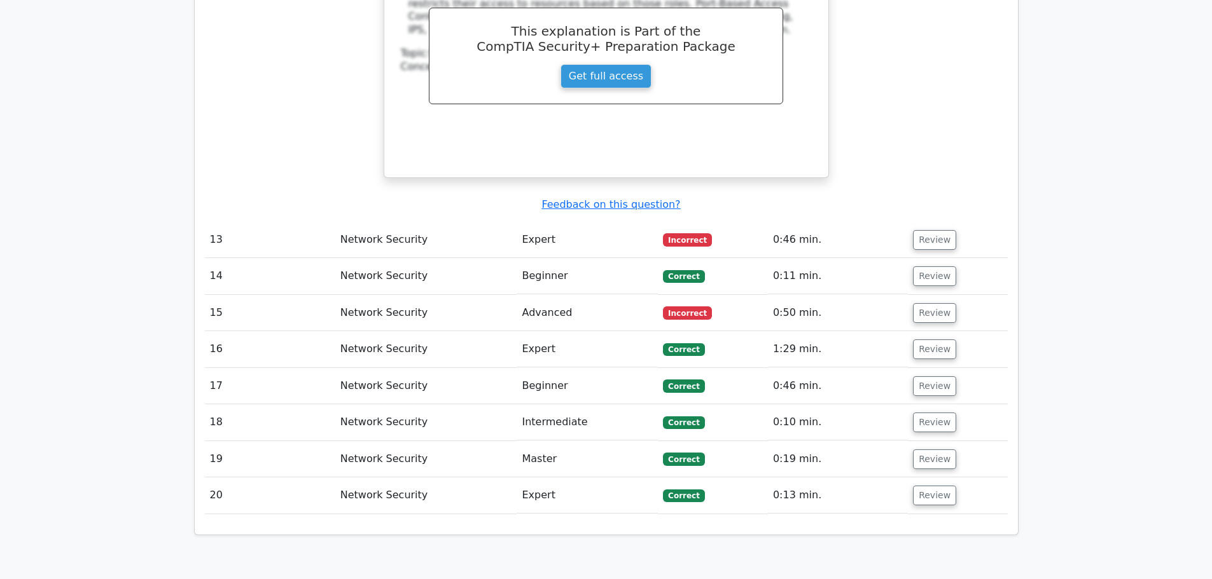
scroll to position [3117, 0]
click at [925, 230] on button "Review" at bounding box center [934, 240] width 43 height 20
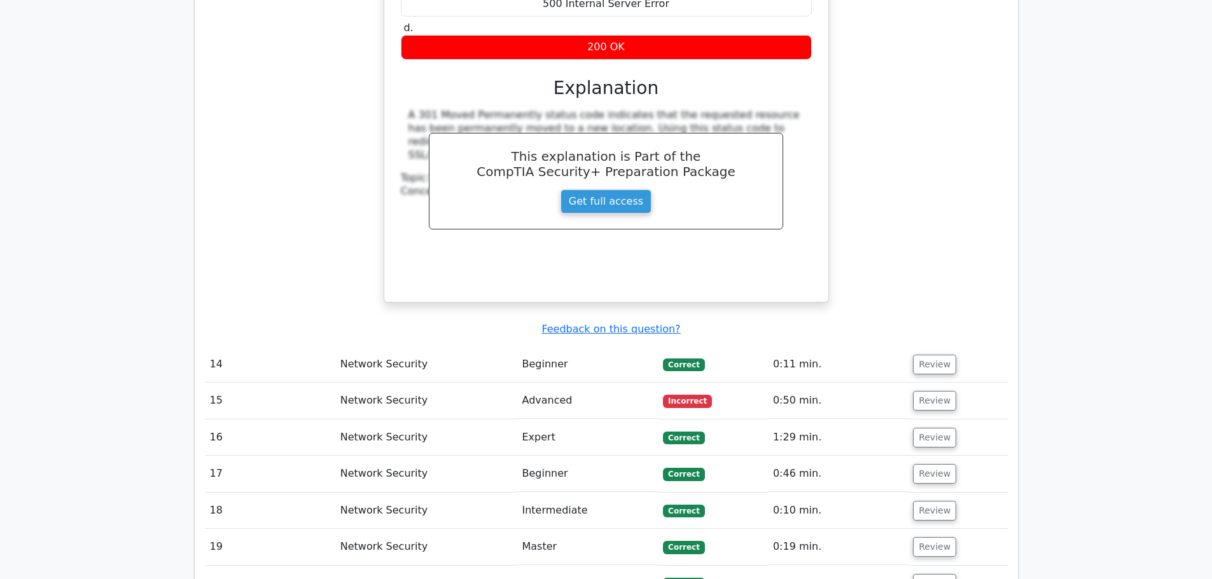
scroll to position [3562, 0]
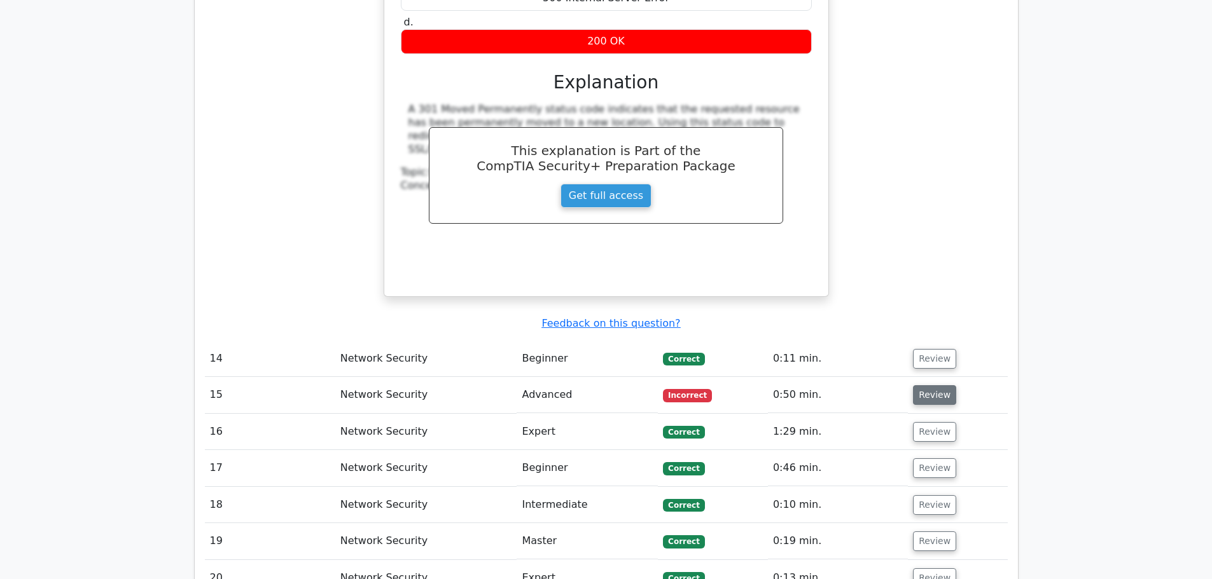
click at [928, 385] on button "Review" at bounding box center [934, 395] width 43 height 20
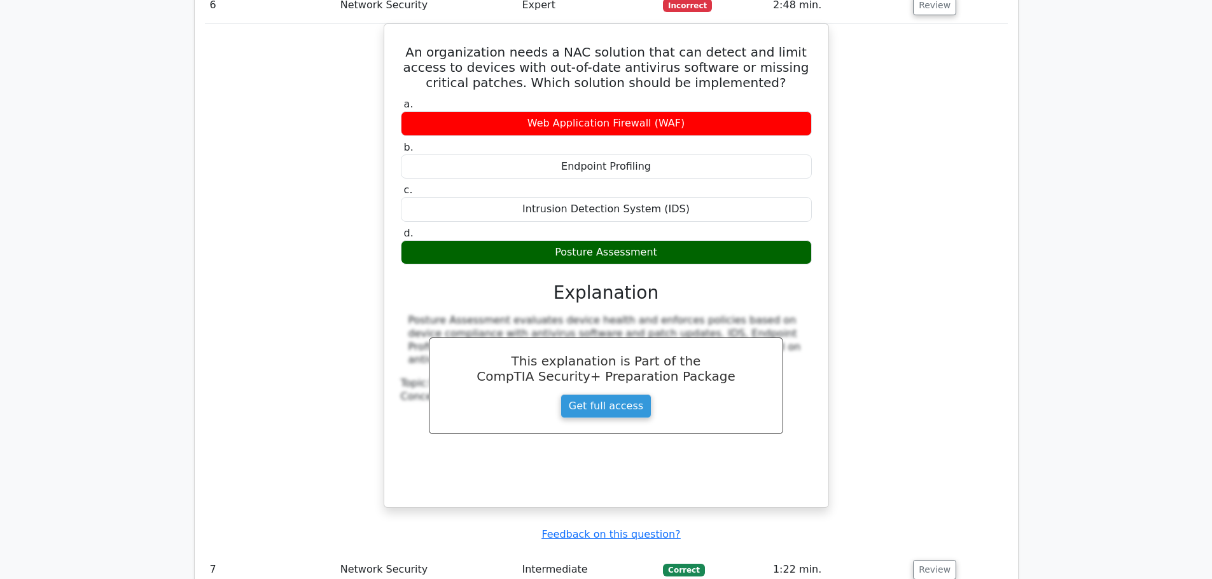
scroll to position [1908, 0]
